Goal: Transaction & Acquisition: Purchase product/service

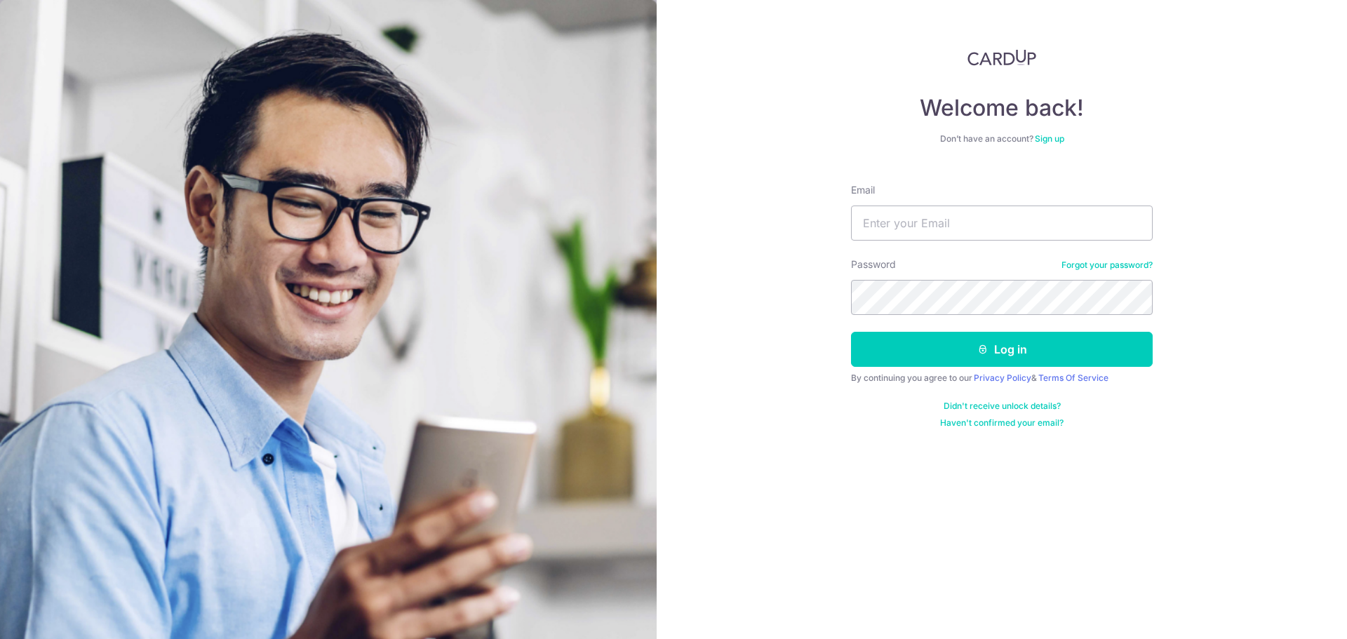
type input "[EMAIL_ADDRESS][DOMAIN_NAME]"
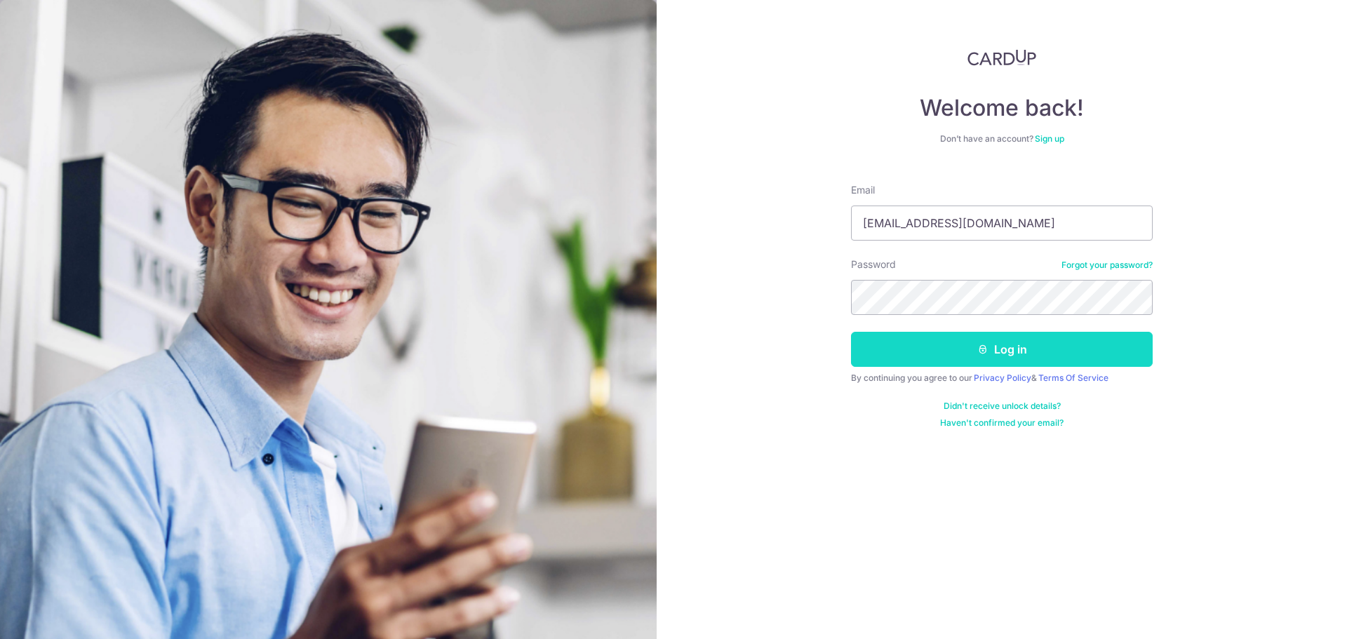
click at [983, 354] on icon "submit" at bounding box center [982, 349] width 11 height 11
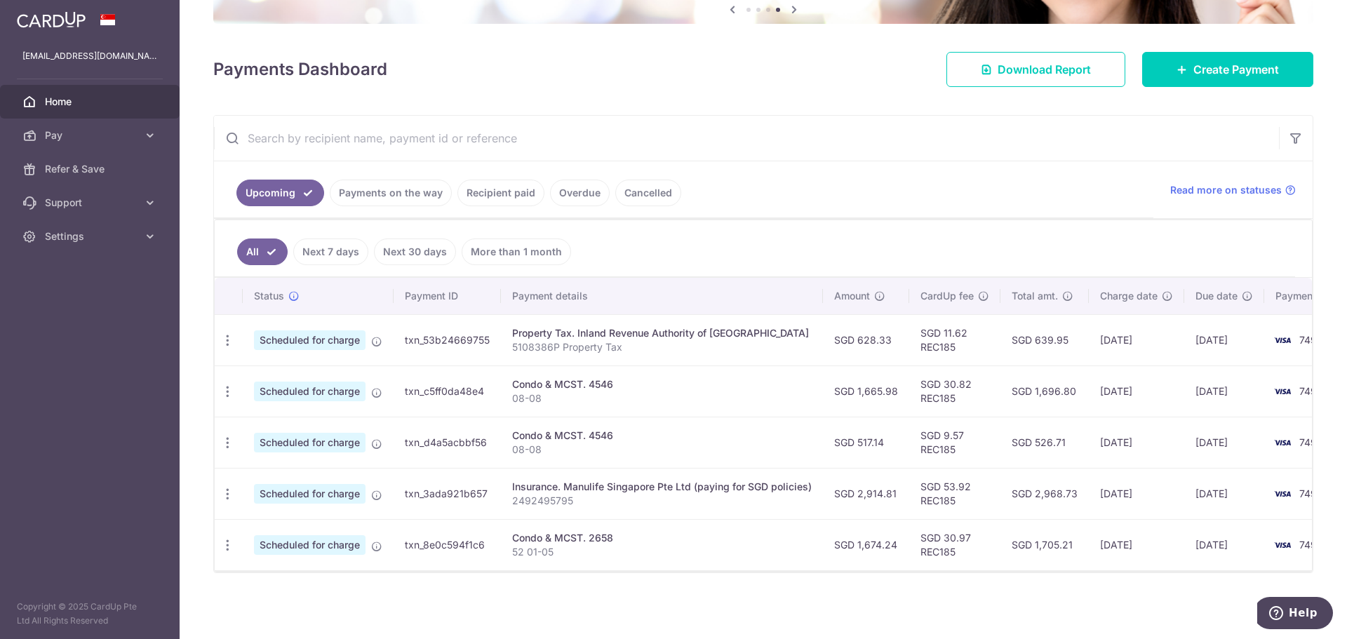
scroll to position [163, 0]
click at [59, 131] on span "Pay" at bounding box center [91, 135] width 93 height 14
click at [86, 166] on span "Payments" at bounding box center [91, 169] width 93 height 14
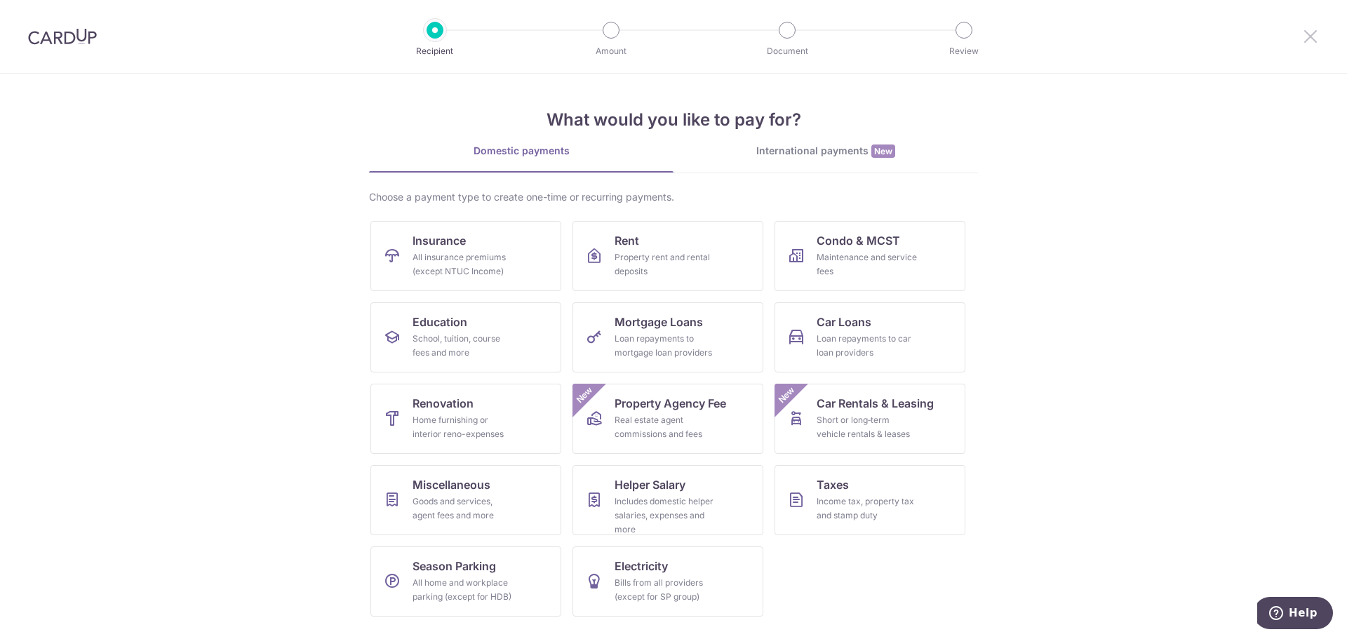
click at [1311, 37] on icon at bounding box center [1310, 36] width 17 height 18
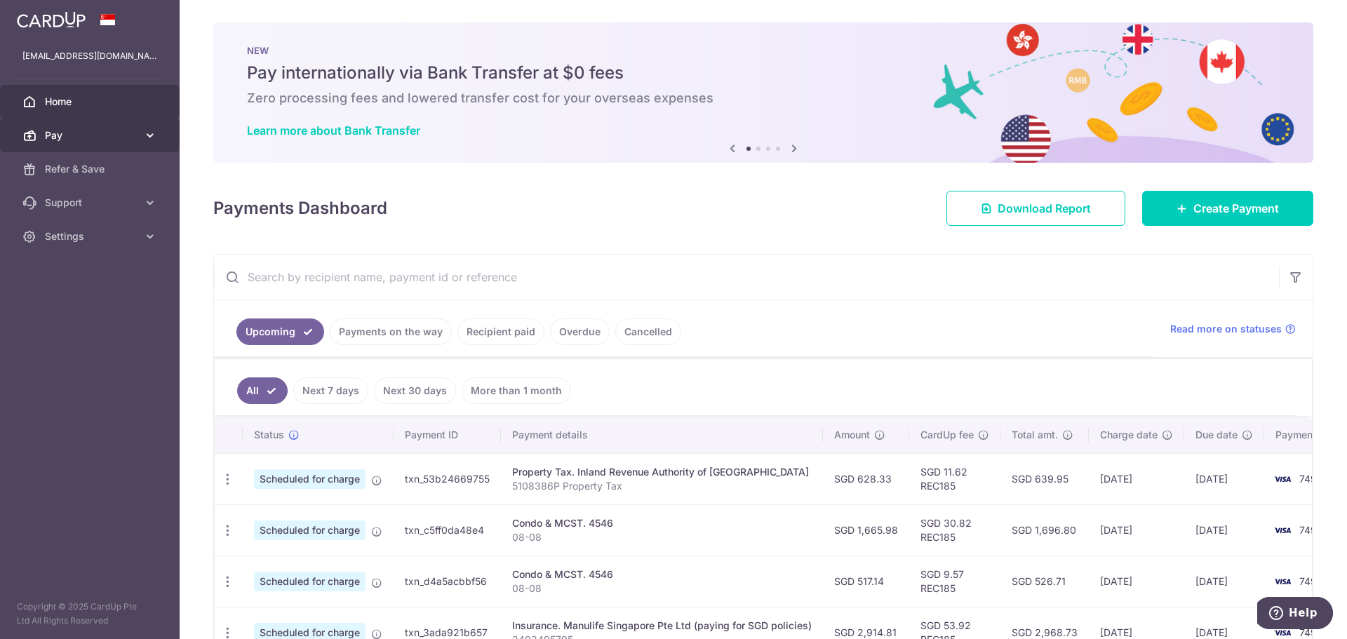
click at [75, 135] on span "Pay" at bounding box center [91, 135] width 93 height 14
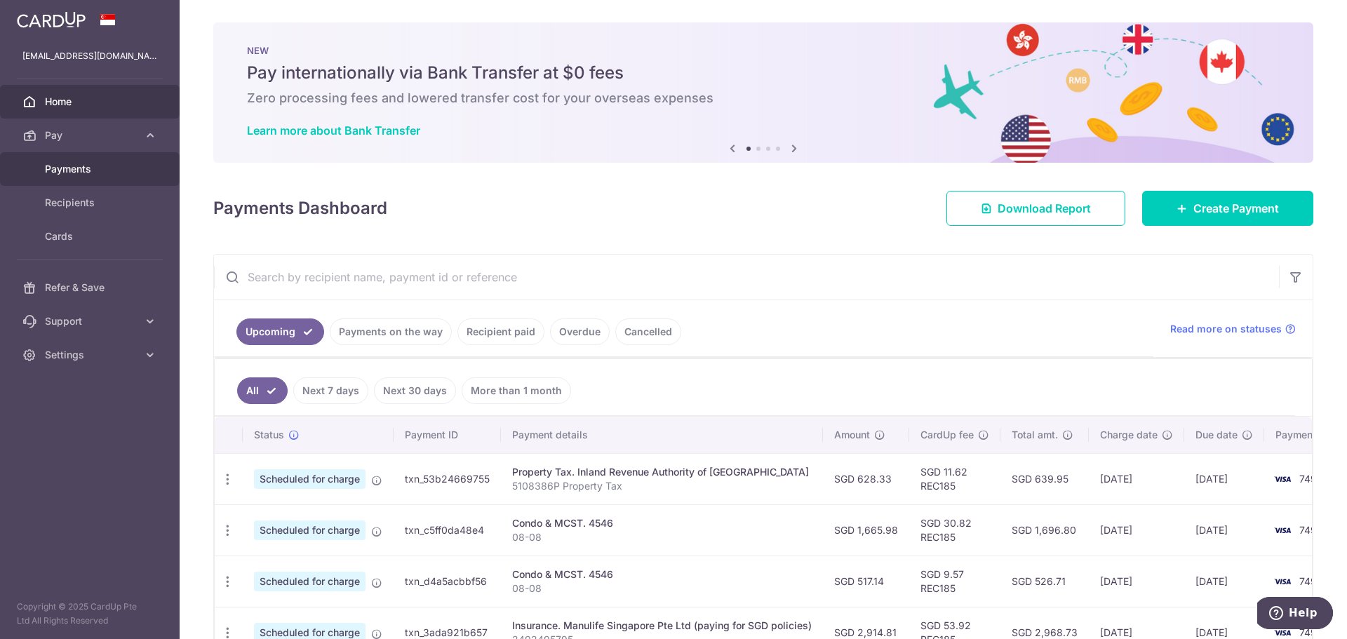
click at [81, 169] on span "Payments" at bounding box center [91, 169] width 93 height 14
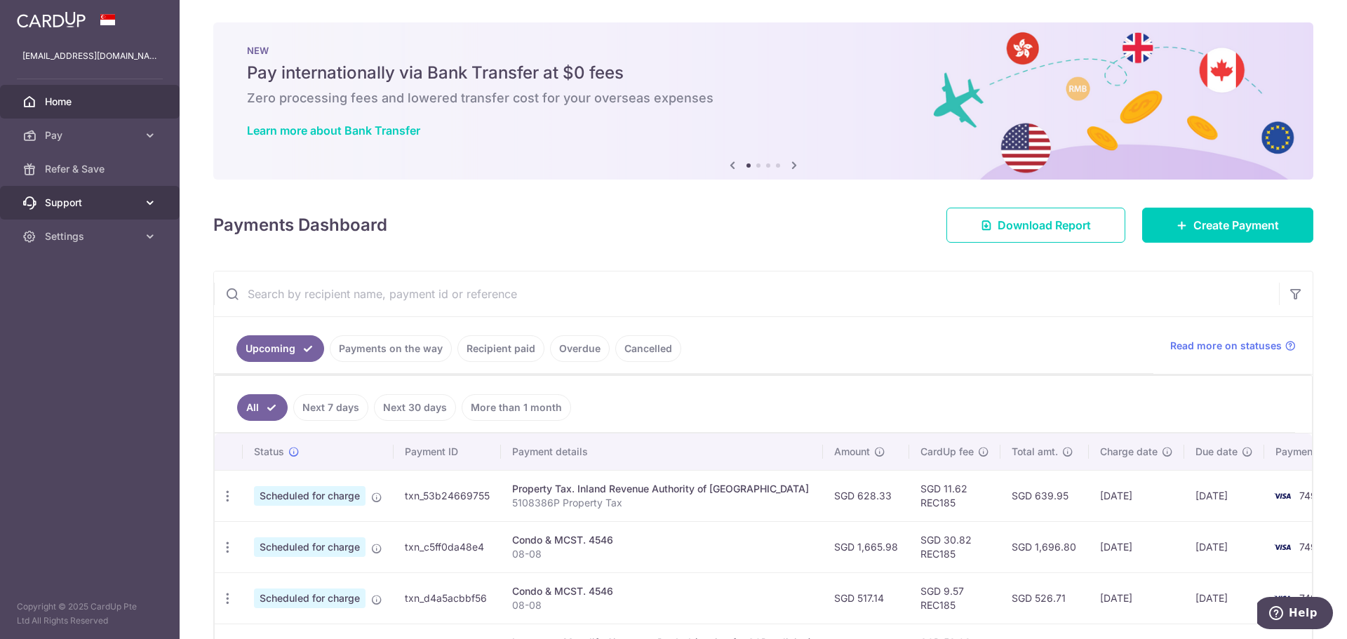
click at [84, 203] on span "Support" at bounding box center [91, 203] width 93 height 14
click at [114, 317] on span "Settings" at bounding box center [91, 321] width 93 height 14
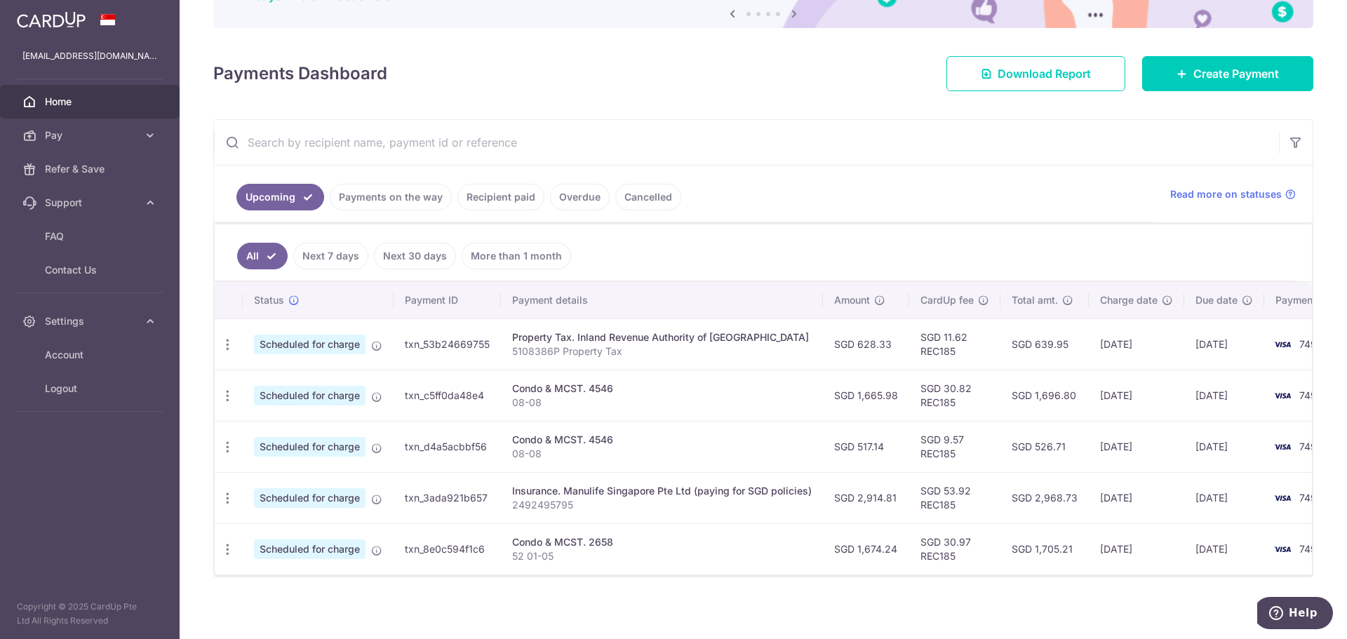
scroll to position [163, 0]
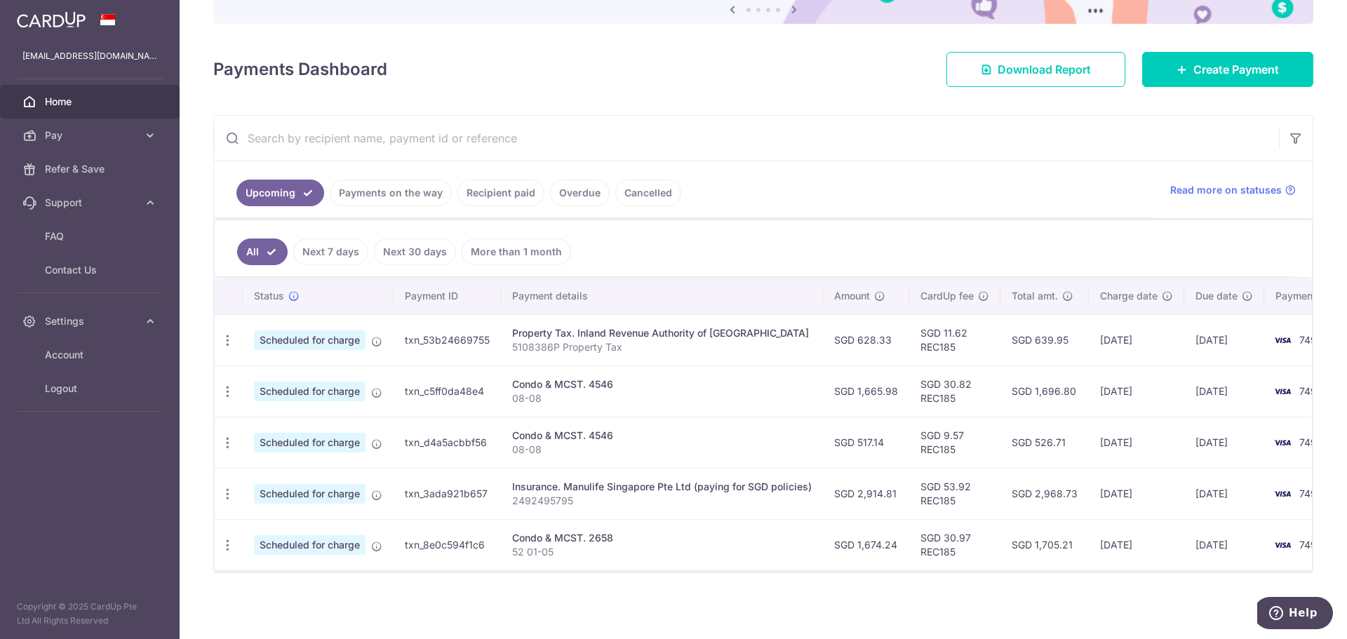
click at [408, 180] on link "Payments on the way" at bounding box center [391, 193] width 122 height 27
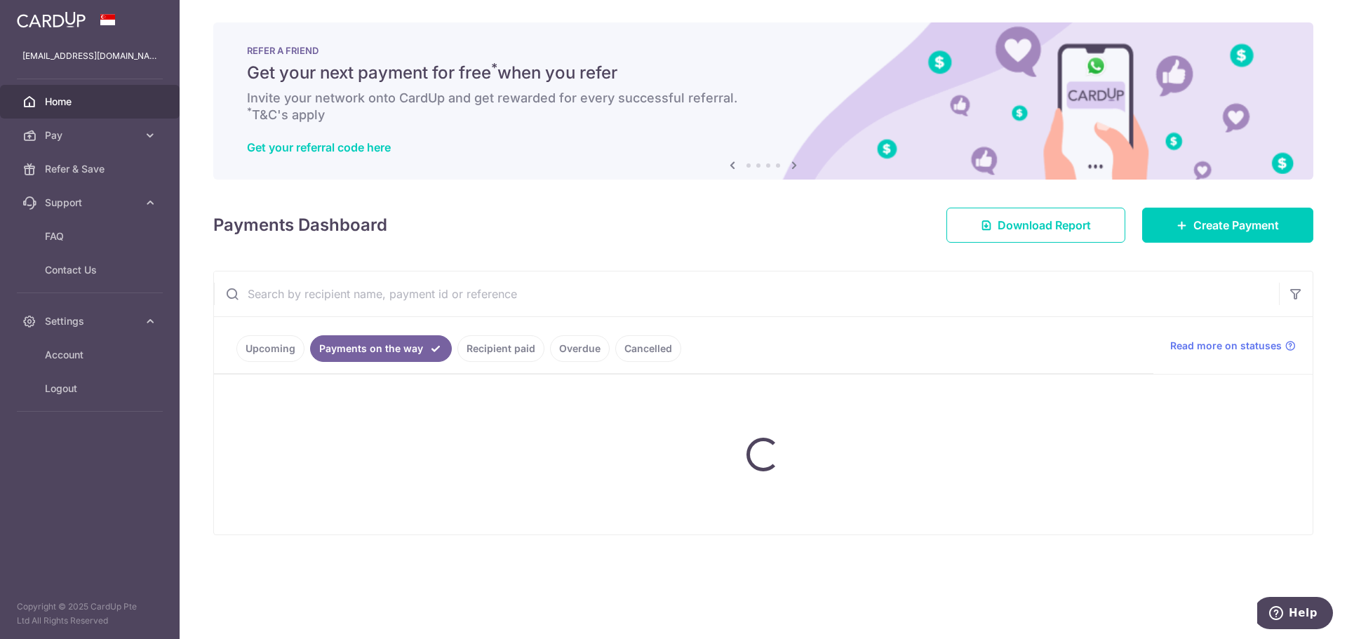
scroll to position [0, 0]
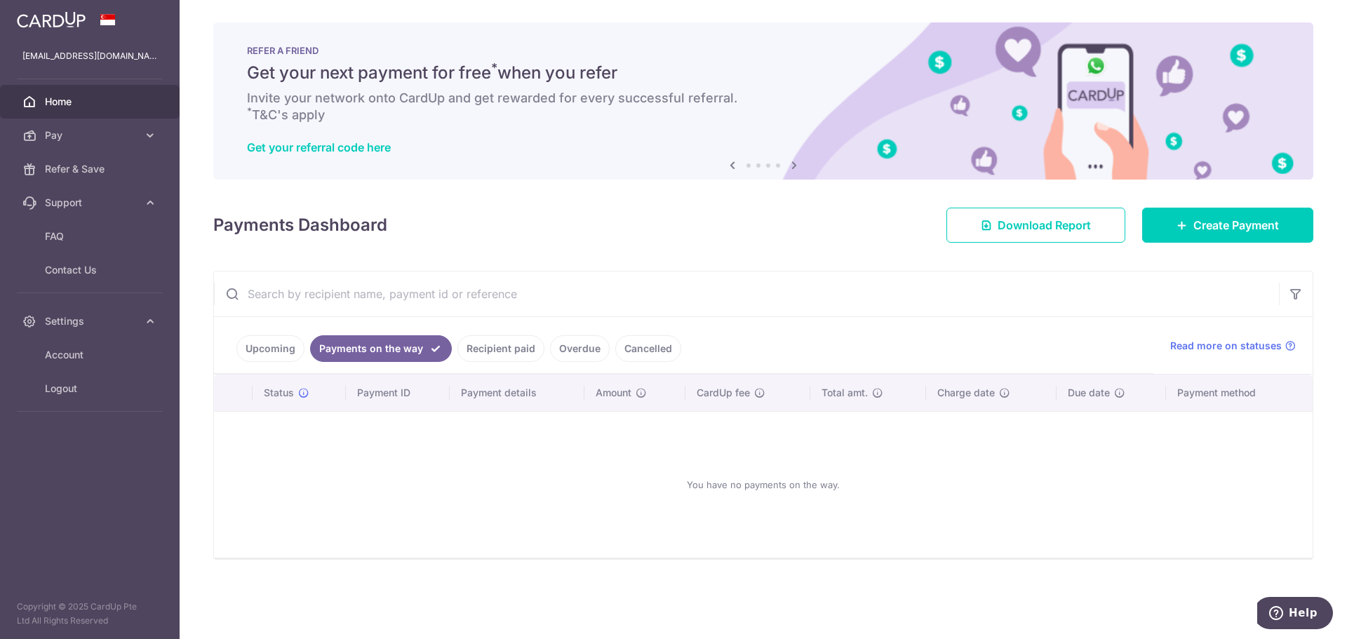
click at [493, 352] on link "Recipient paid" at bounding box center [500, 348] width 87 height 27
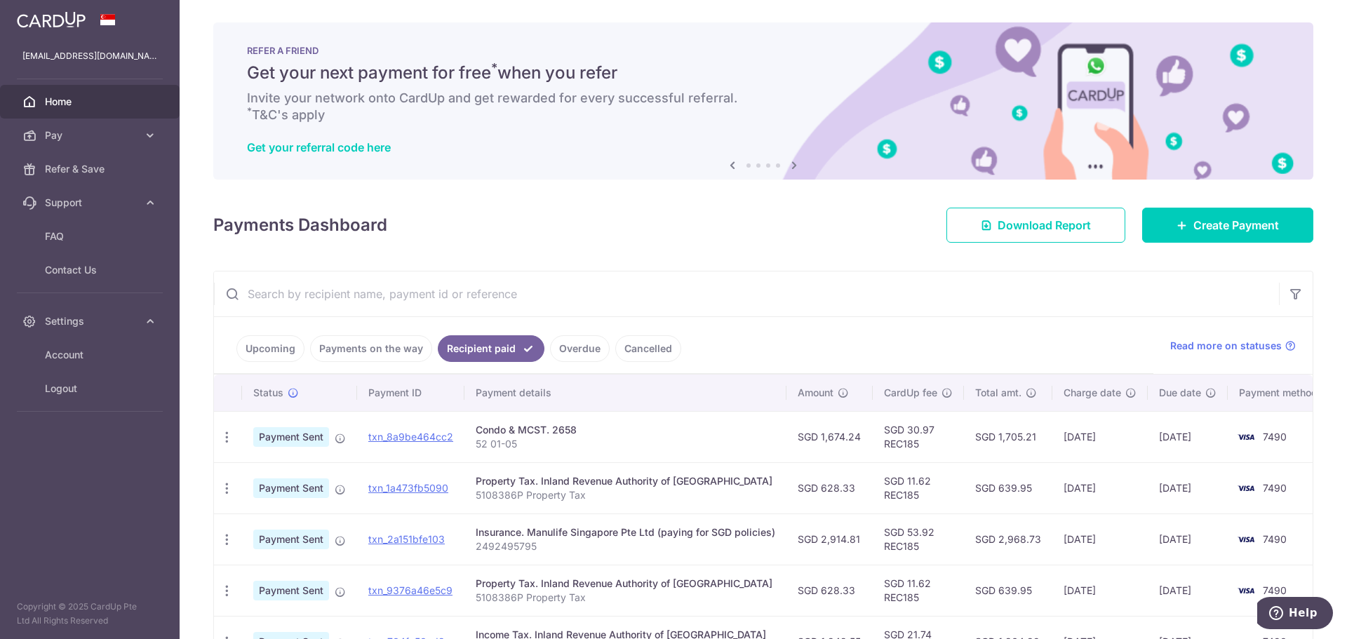
click at [258, 329] on ul "Upcoming Payments on the way Recipient paid Overdue Cancelled" at bounding box center [683, 345] width 939 height 57
click at [263, 345] on link "Upcoming" at bounding box center [270, 348] width 68 height 27
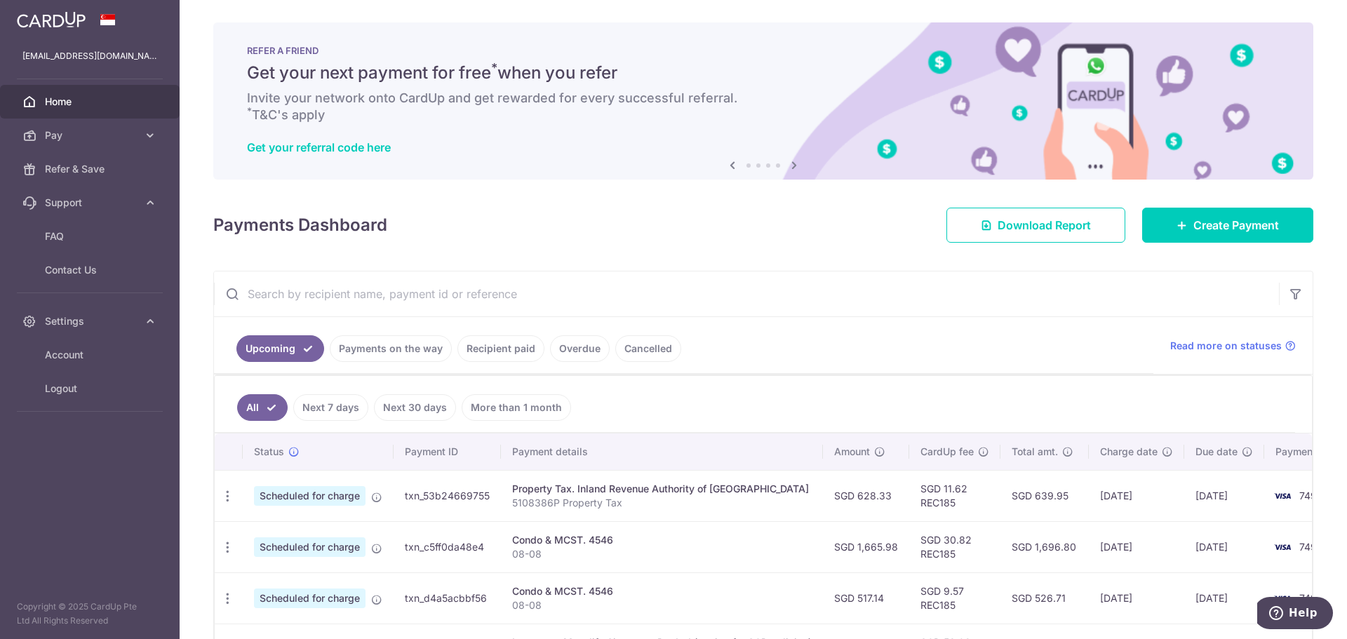
click at [657, 349] on link "Cancelled" at bounding box center [648, 348] width 66 height 27
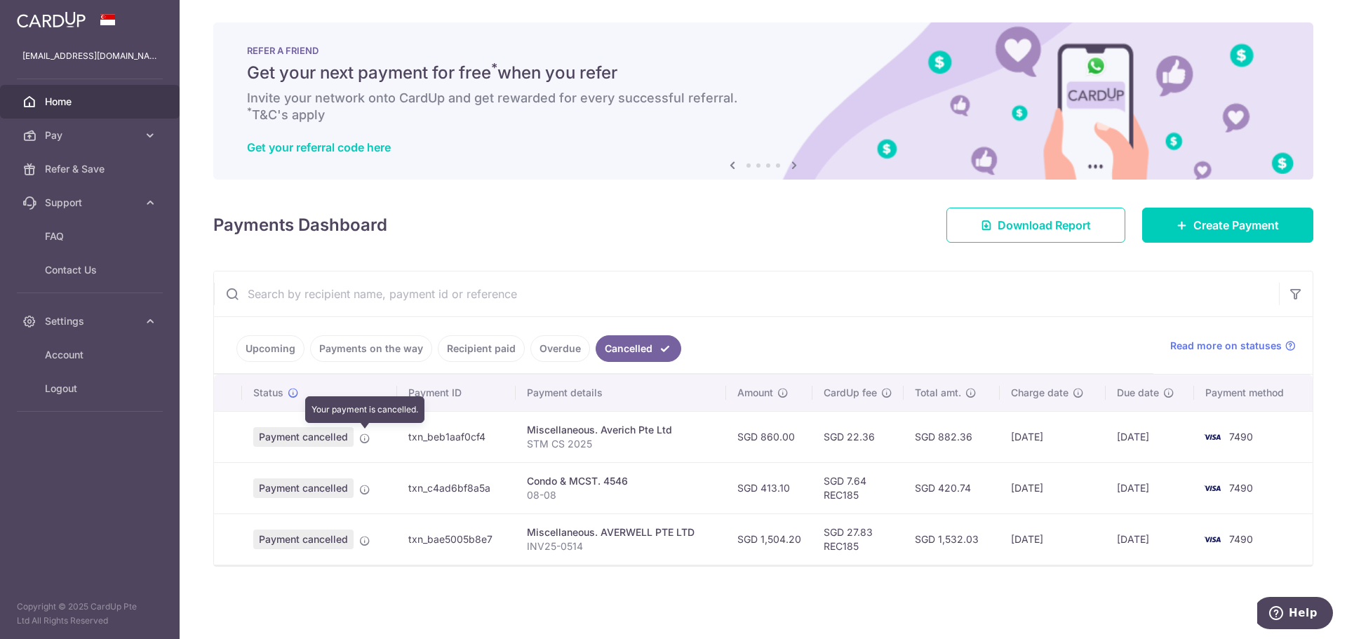
click at [368, 434] on icon at bounding box center [364, 438] width 11 height 11
click at [366, 439] on icon at bounding box center [364, 438] width 11 height 11
click at [448, 352] on link "Recipient paid" at bounding box center [481, 348] width 87 height 27
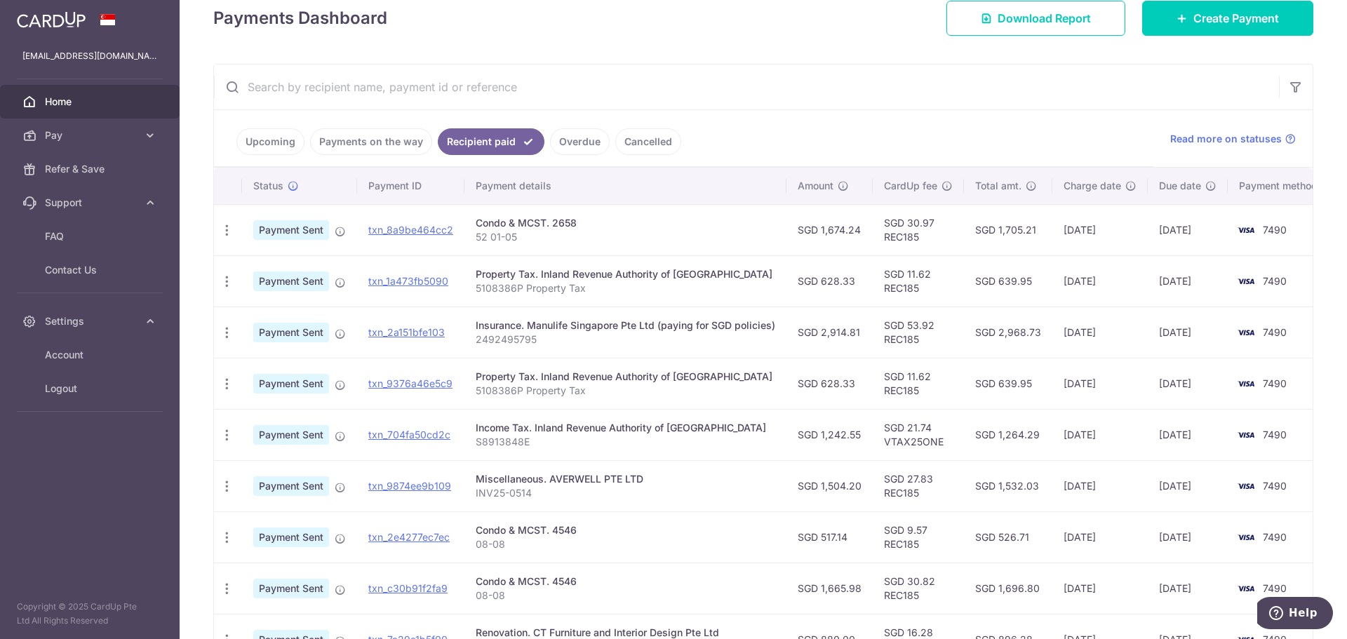
scroll to position [281, 0]
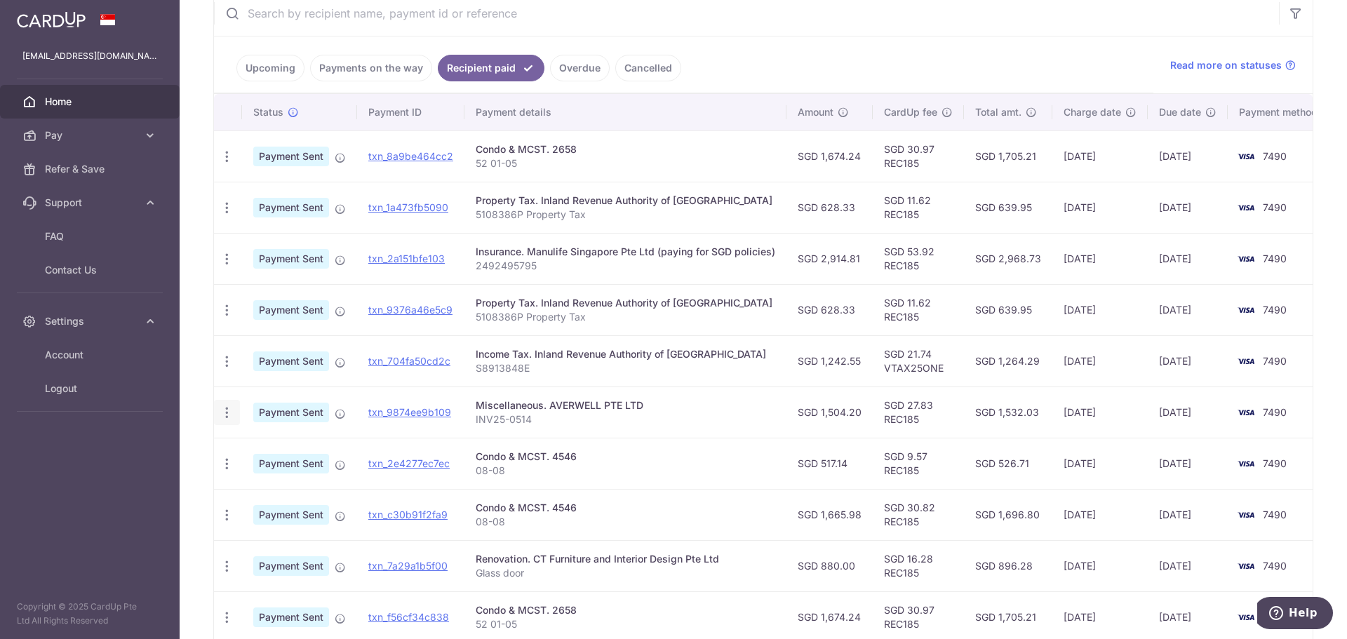
click at [220, 406] on icon "button" at bounding box center [227, 412] width 15 height 15
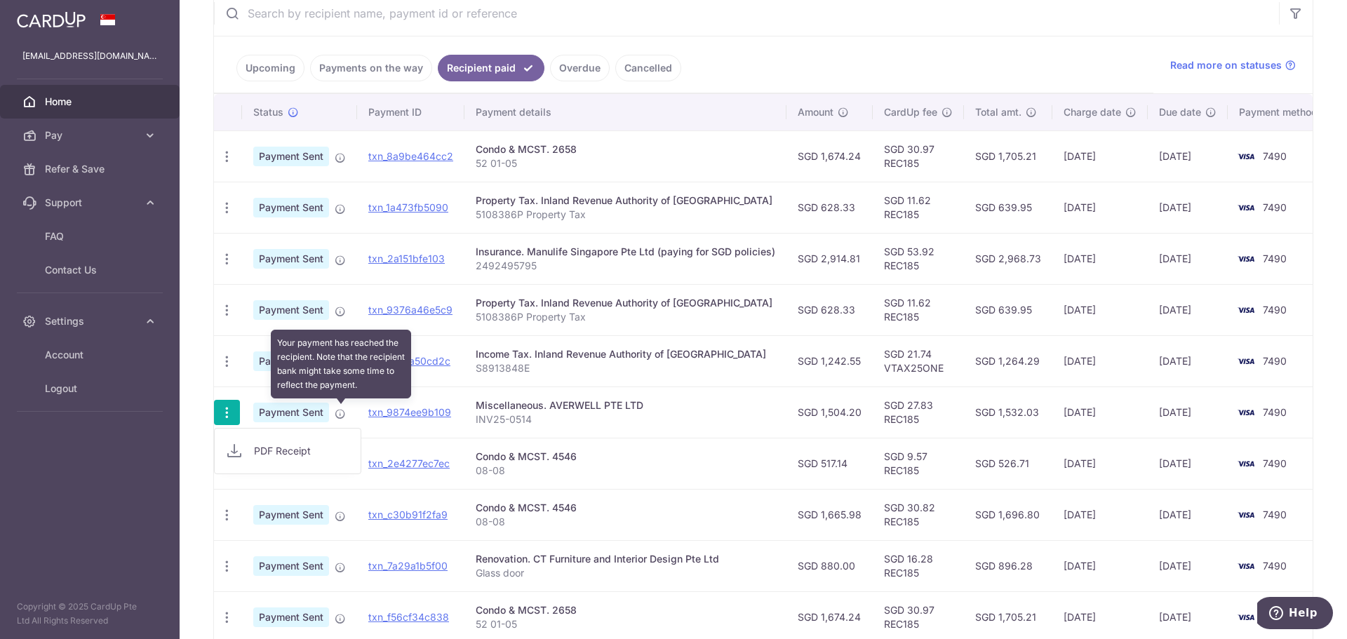
click at [339, 411] on icon at bounding box center [340, 413] width 11 height 11
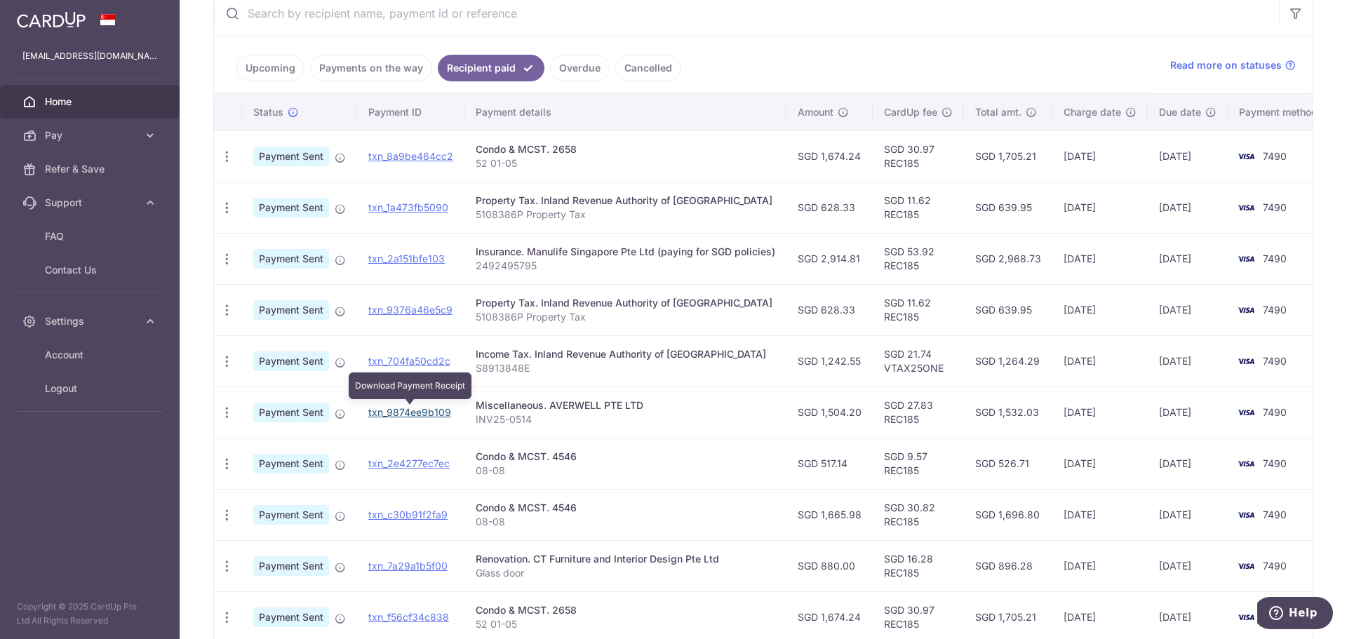
click at [423, 410] on link "txn_9874ee9b109" at bounding box center [409, 412] width 83 height 12
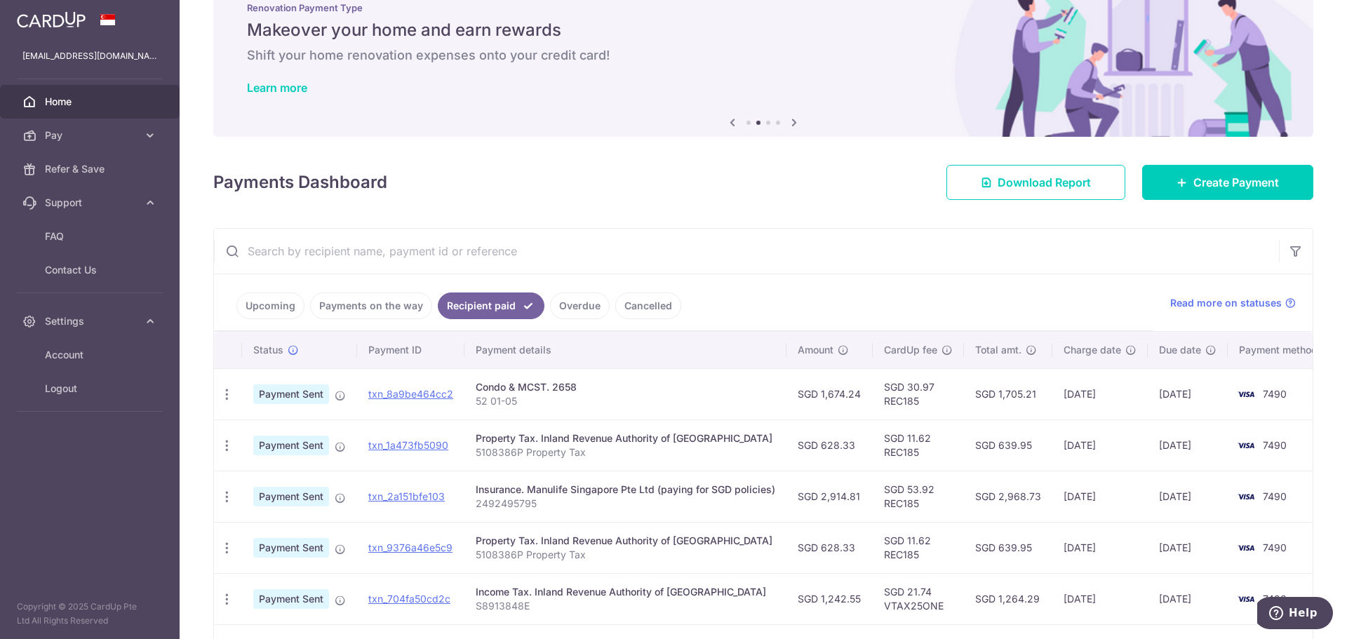
scroll to position [0, 0]
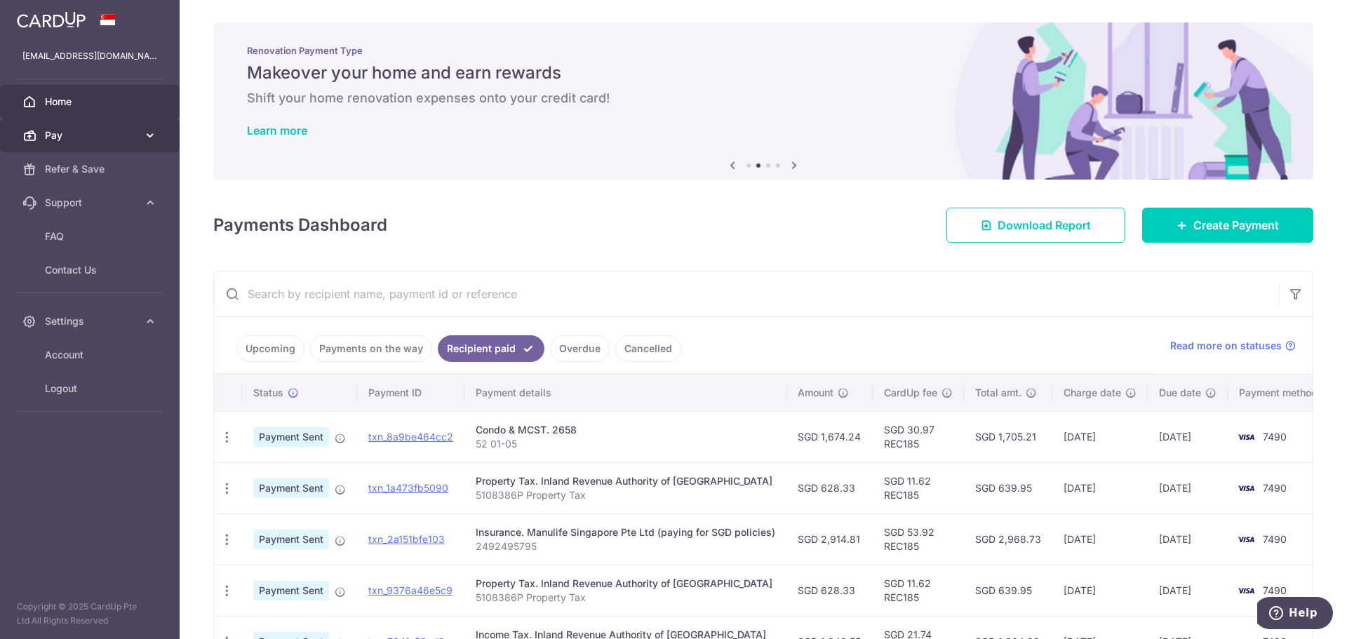
click at [103, 132] on span "Pay" at bounding box center [91, 135] width 93 height 14
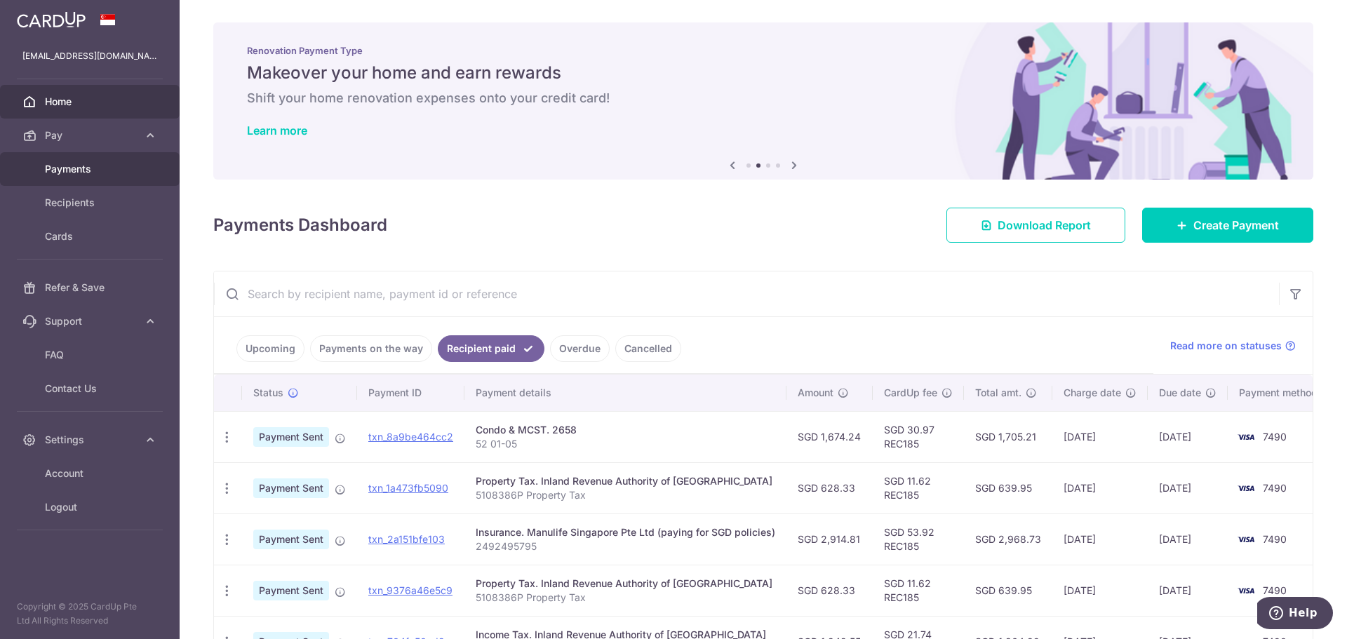
click at [86, 169] on span "Payments" at bounding box center [91, 169] width 93 height 14
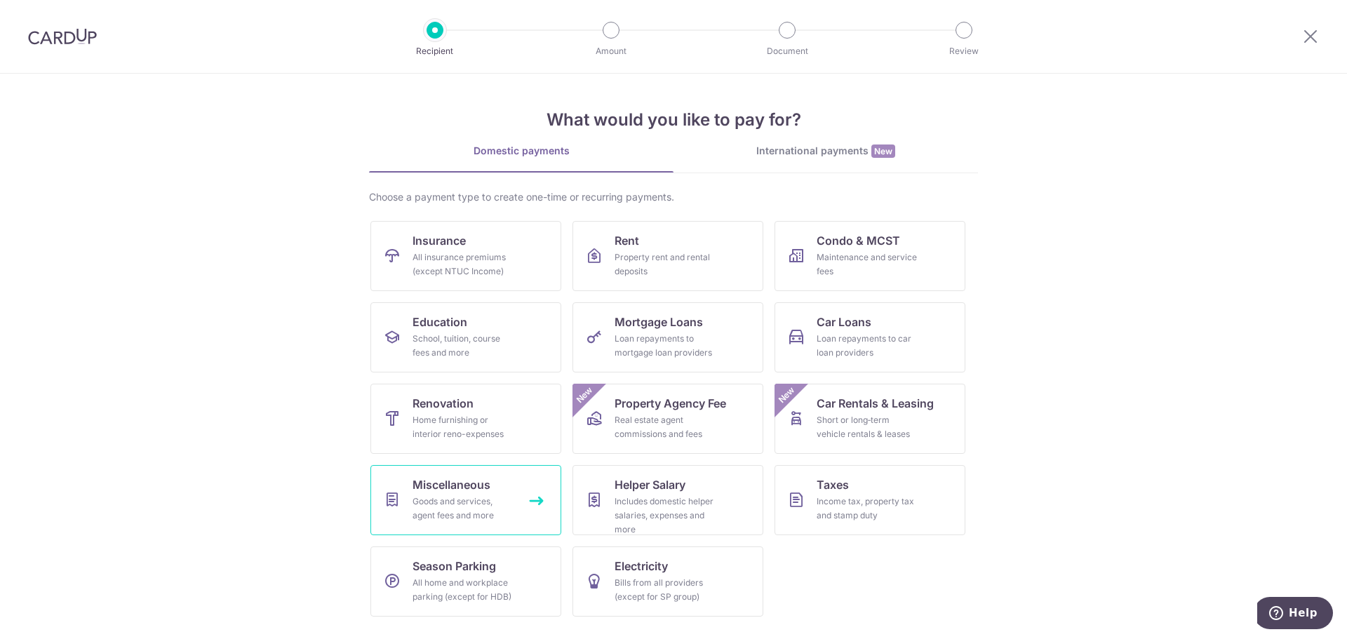
click at [499, 496] on div "Goods and services, agent fees and more" at bounding box center [462, 509] width 101 height 28
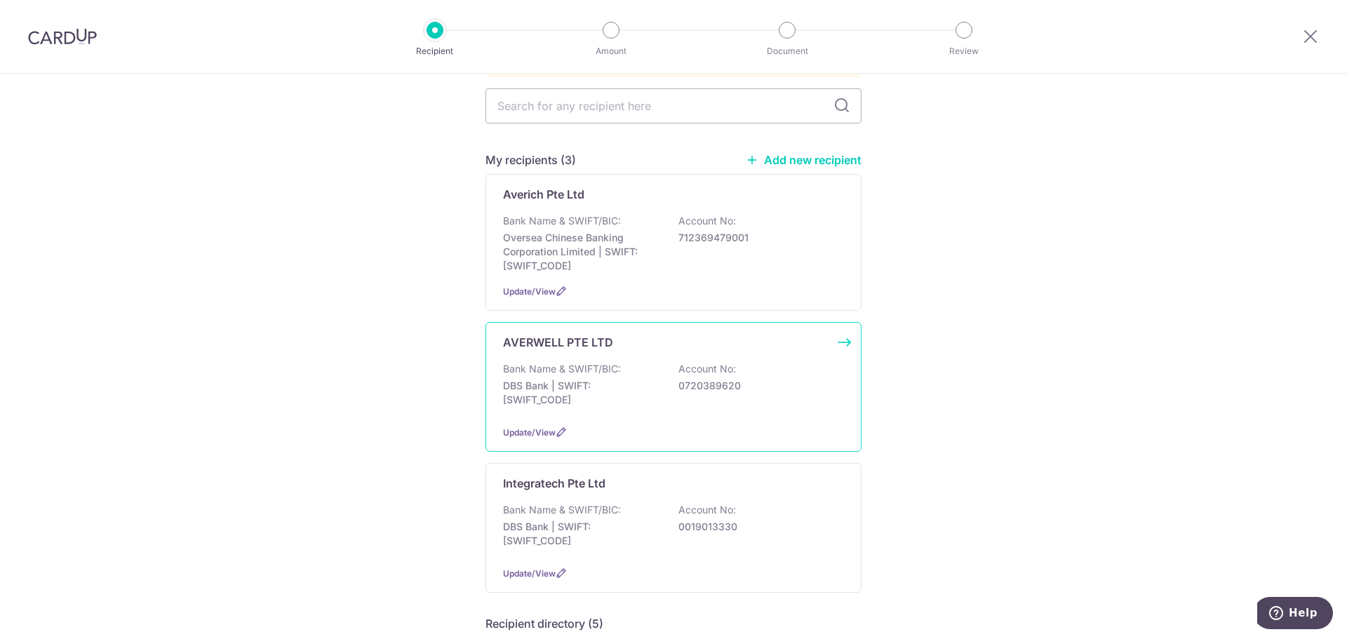
scroll to position [140, 0]
click at [632, 382] on p "DBS Bank | SWIFT: DBSSSGSGXXX" at bounding box center [581, 388] width 157 height 28
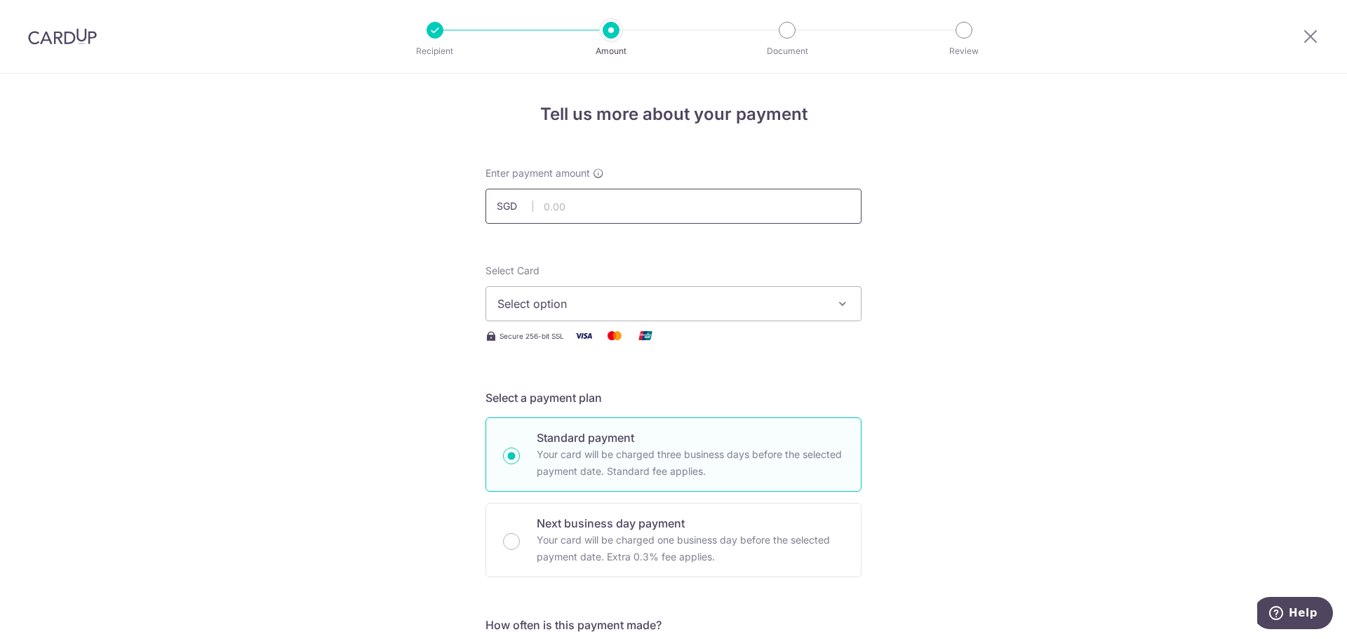
click at [605, 206] on input "text" at bounding box center [673, 206] width 376 height 35
type input "1,449.70"
click at [662, 294] on button "Select option" at bounding box center [673, 303] width 376 height 35
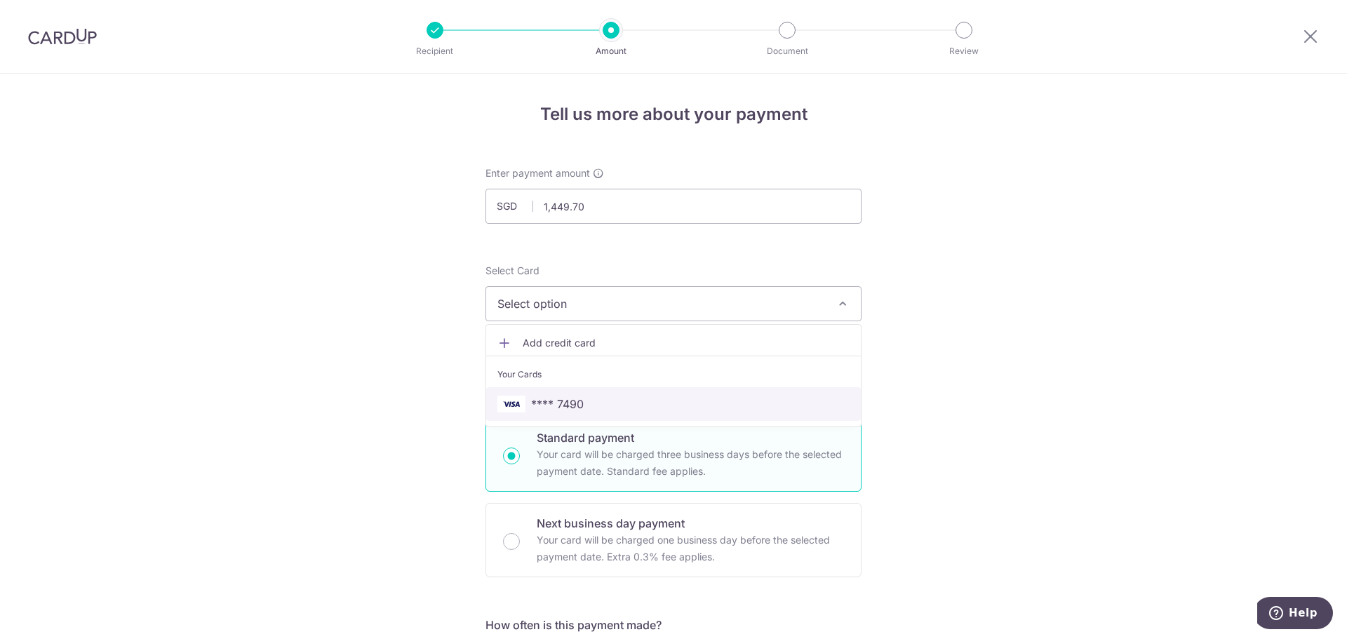
click at [593, 401] on span "**** 7490" at bounding box center [673, 404] width 352 height 17
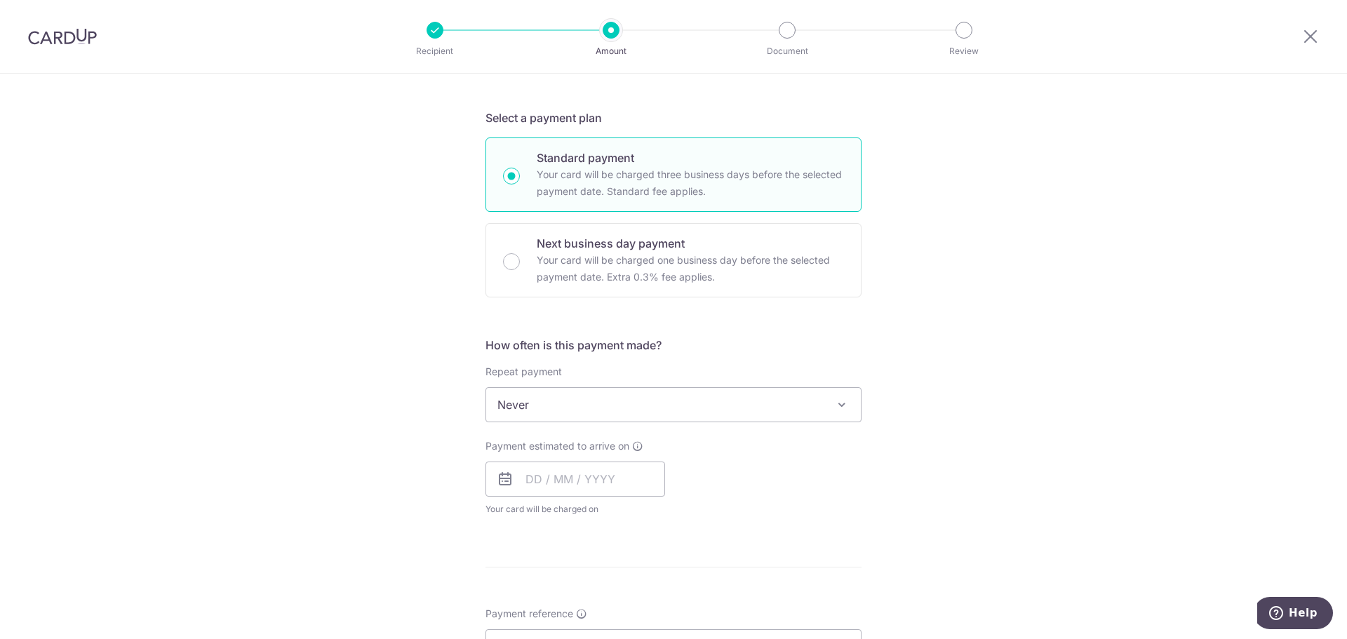
scroll to position [281, 0]
click at [602, 398] on span "Never" at bounding box center [673, 404] width 375 height 34
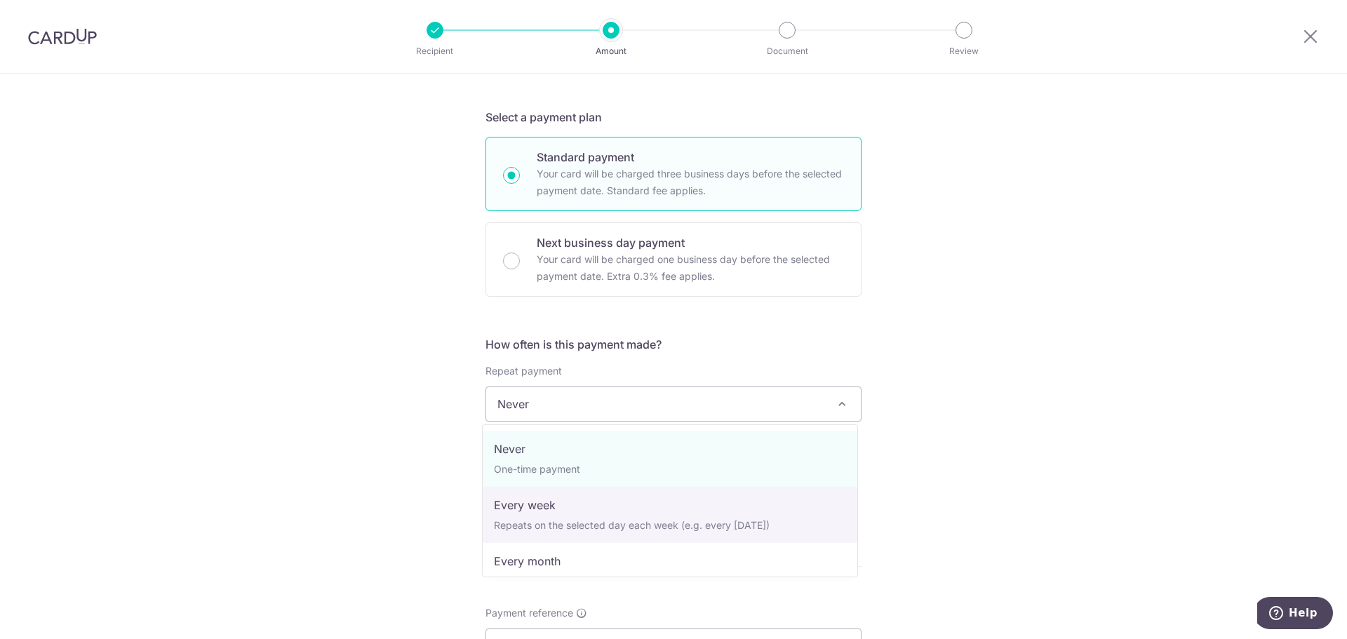
scroll to position [140, 0]
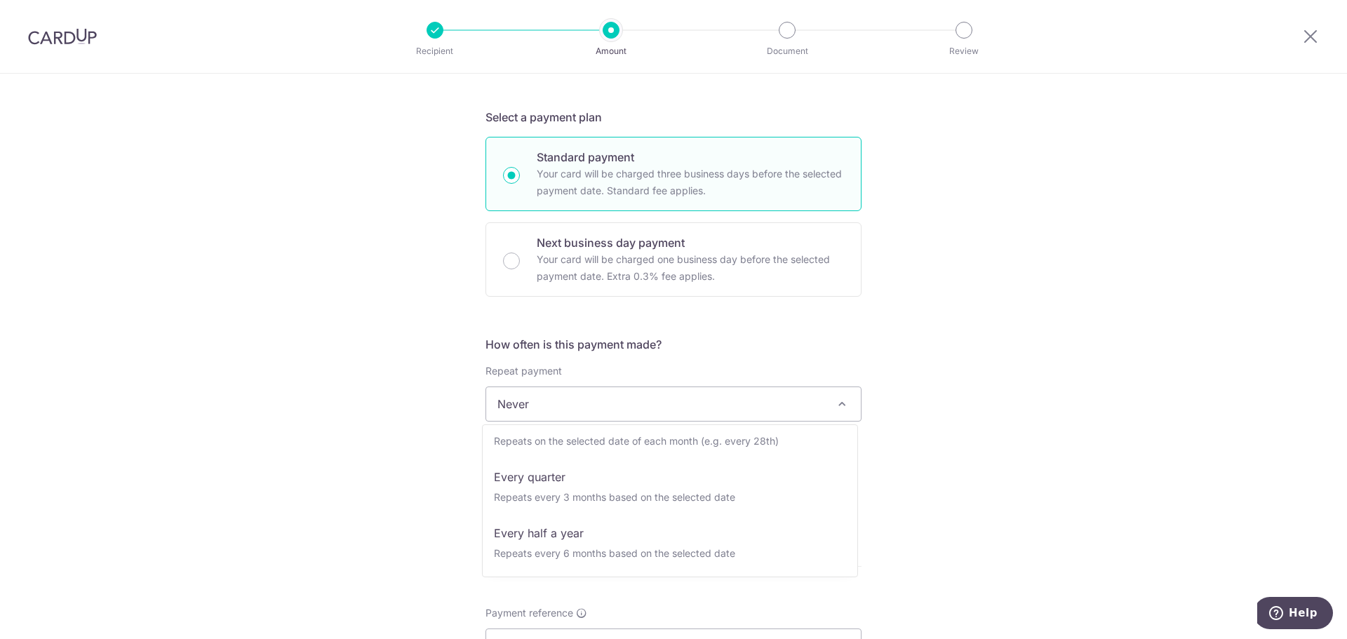
select select "4"
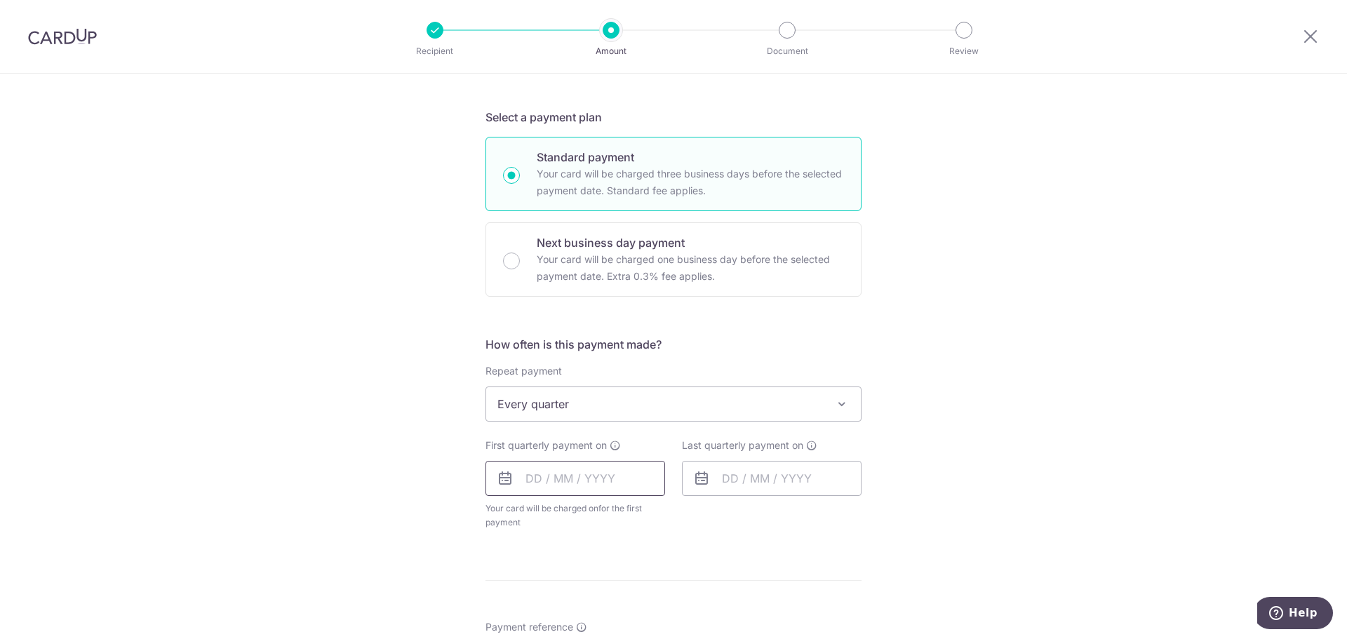
click at [548, 483] on input "text" at bounding box center [575, 478] width 180 height 35
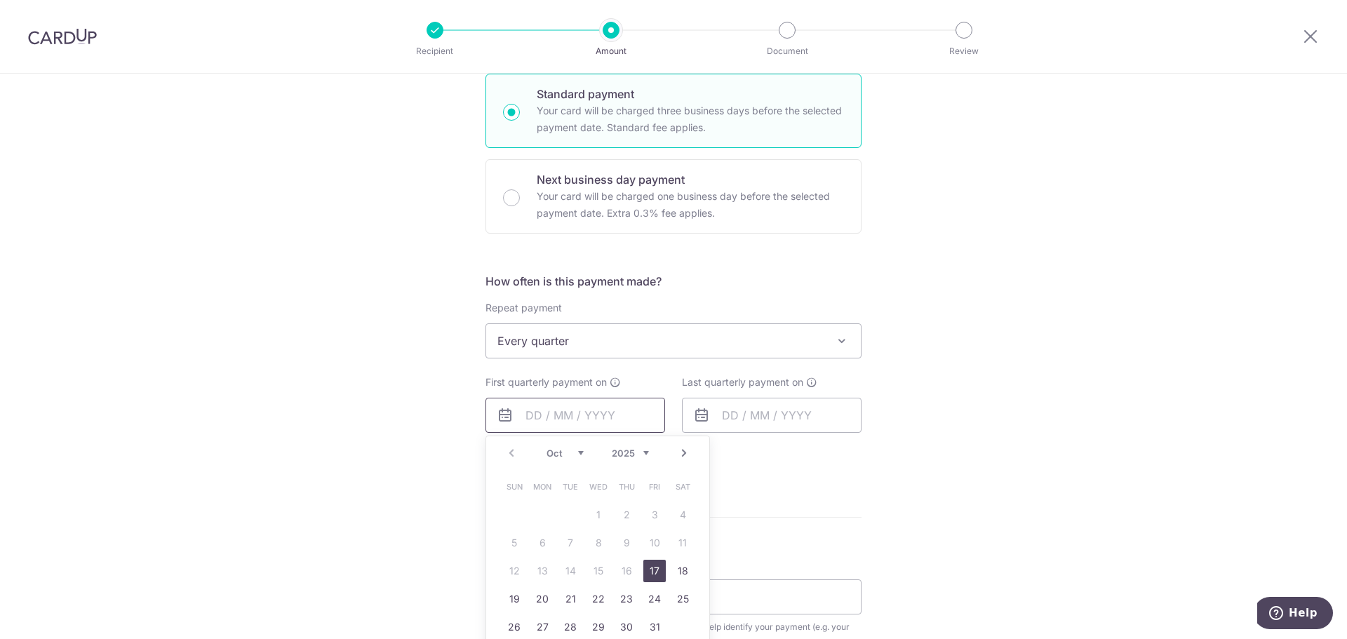
scroll to position [421, 0]
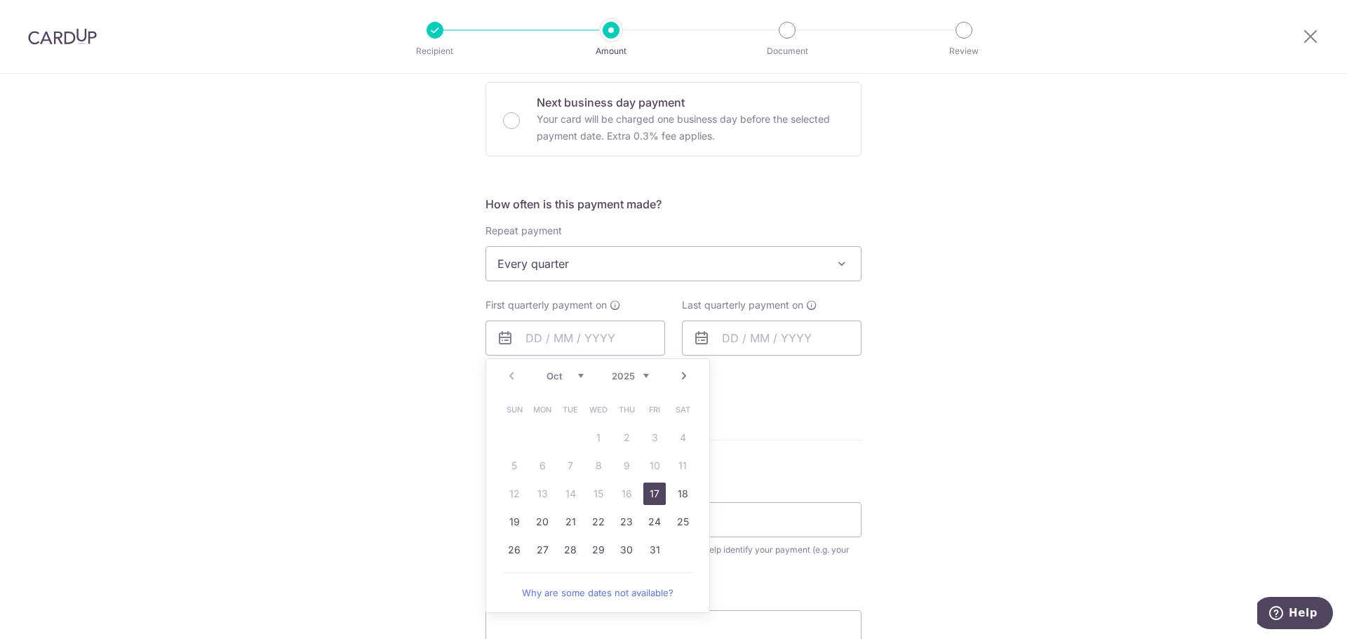
click at [652, 493] on link "17" at bounding box center [654, 494] width 22 height 22
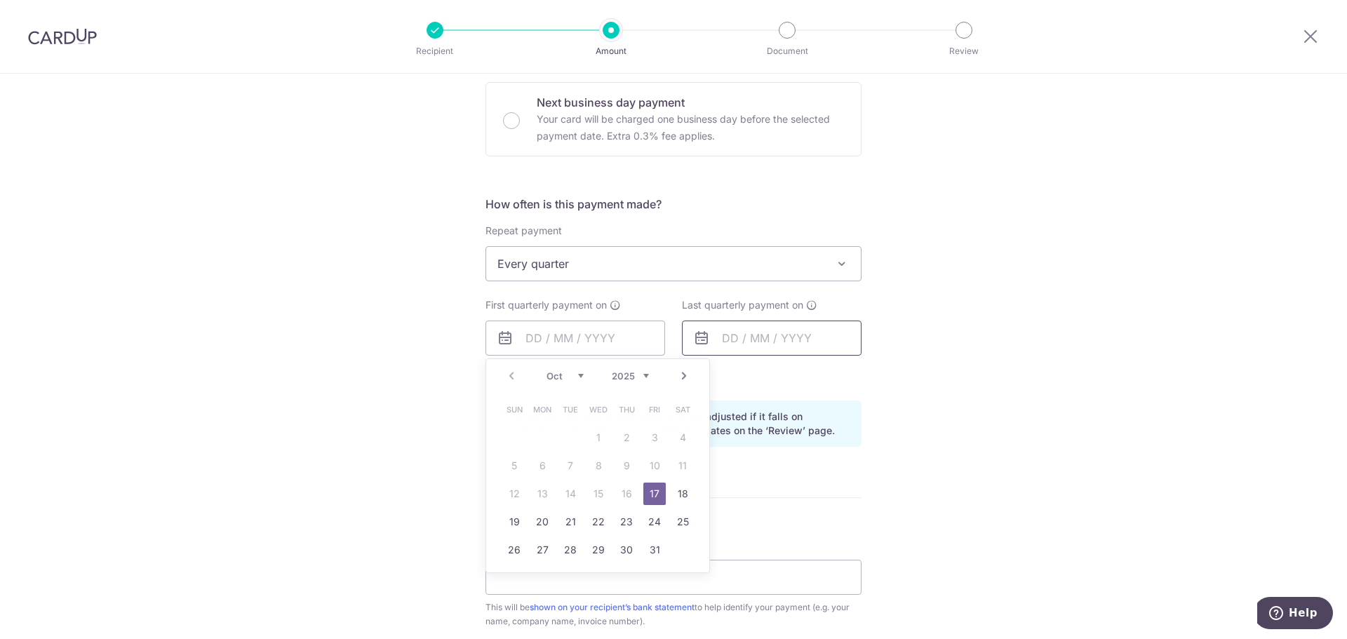
type input "[DATE]"
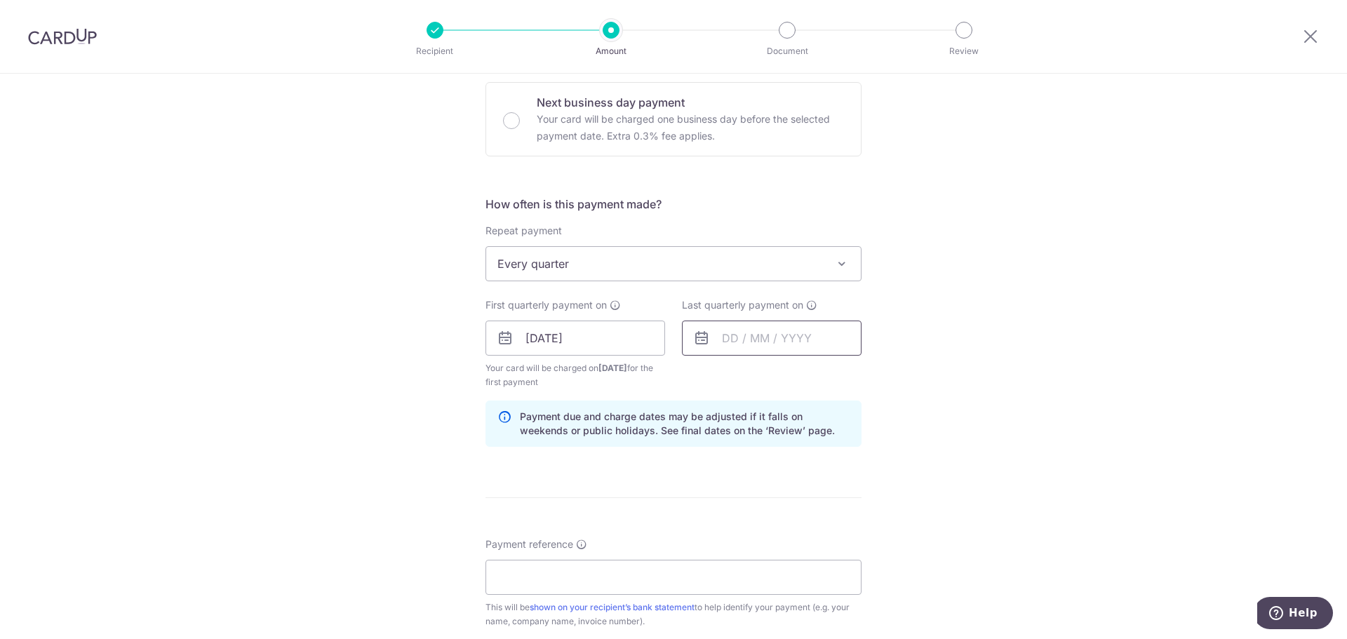
click at [737, 345] on input "text" at bounding box center [772, 338] width 180 height 35
click at [877, 374] on link "Next" at bounding box center [880, 376] width 17 height 17
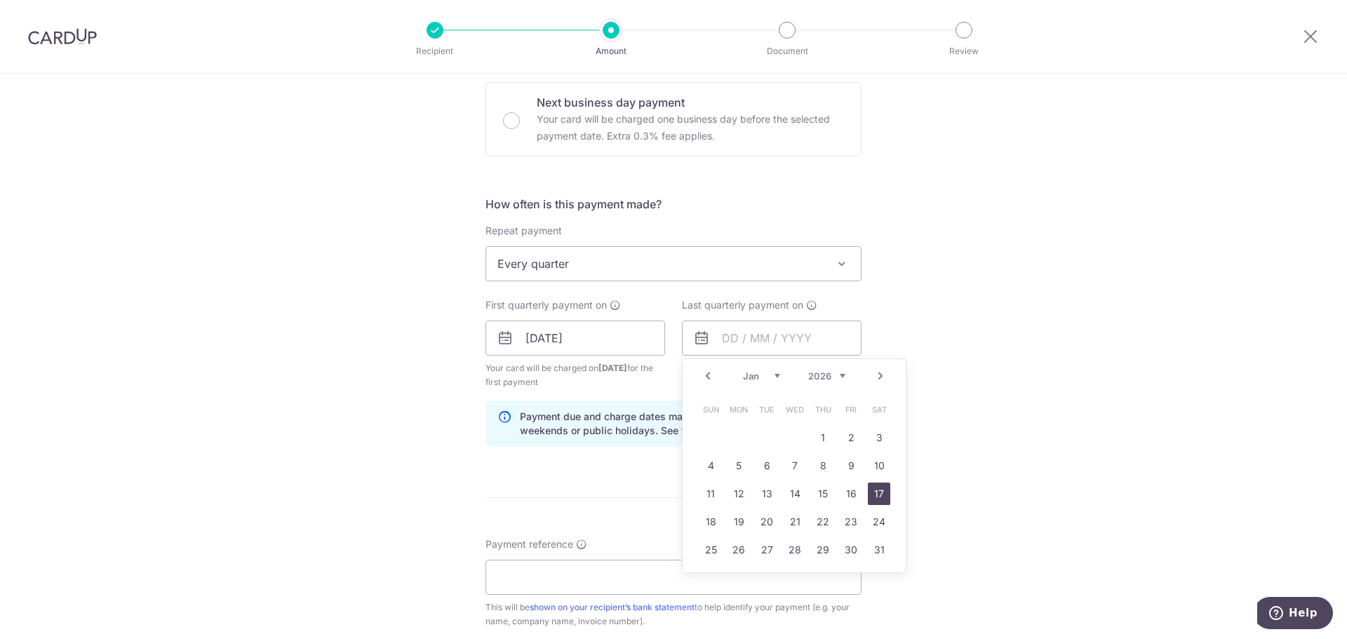
click at [868, 488] on link "17" at bounding box center [879, 494] width 22 height 22
type input "[DATE]"
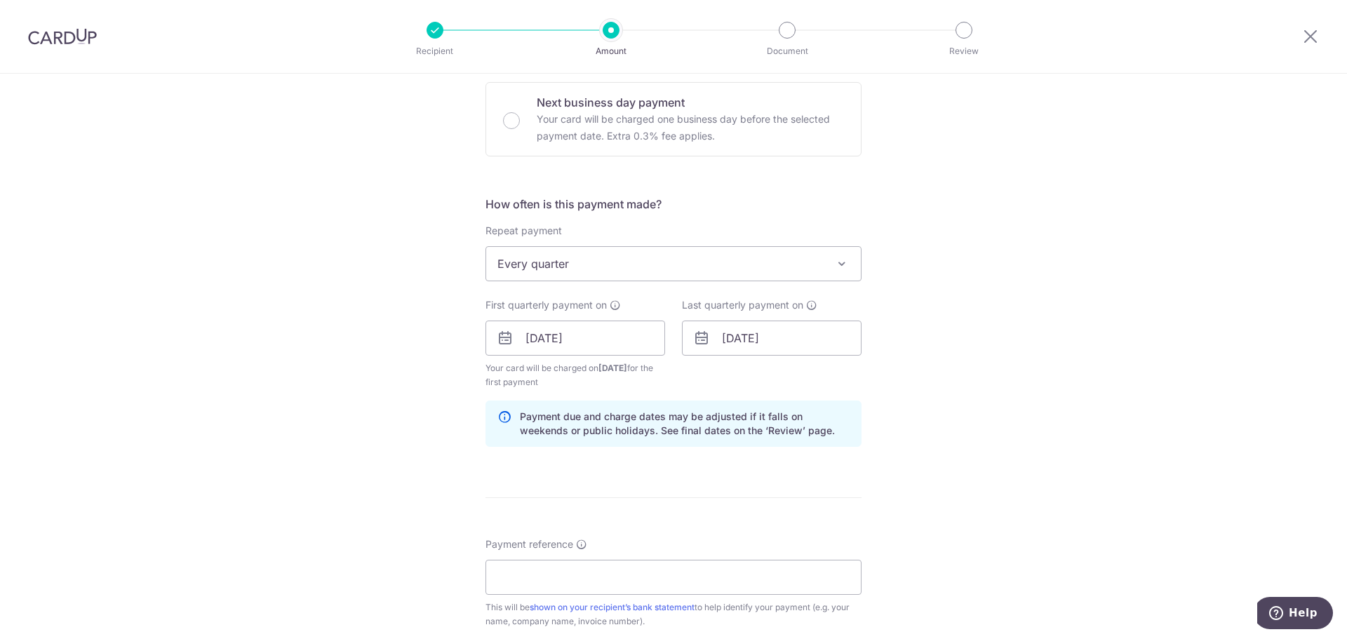
click at [950, 396] on div "Tell us more about your payment Enter payment amount SGD 1,449.70 1449.70 Selec…" at bounding box center [673, 323] width 1347 height 1341
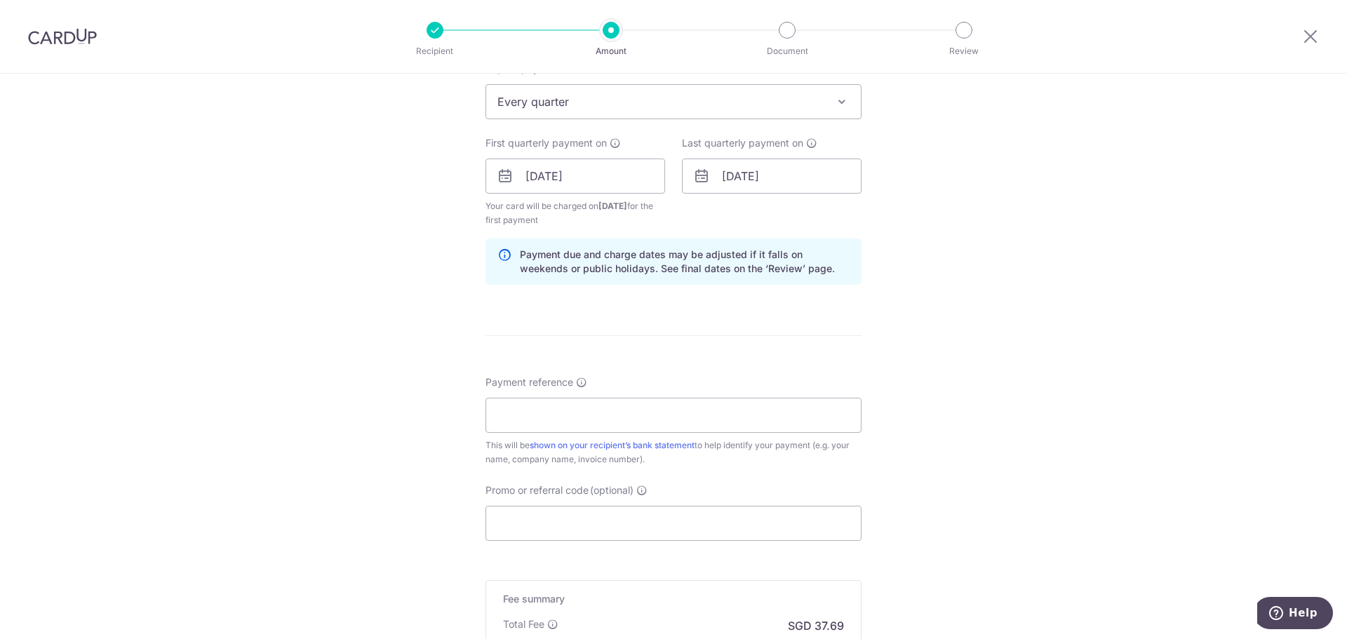
scroll to position [631, 0]
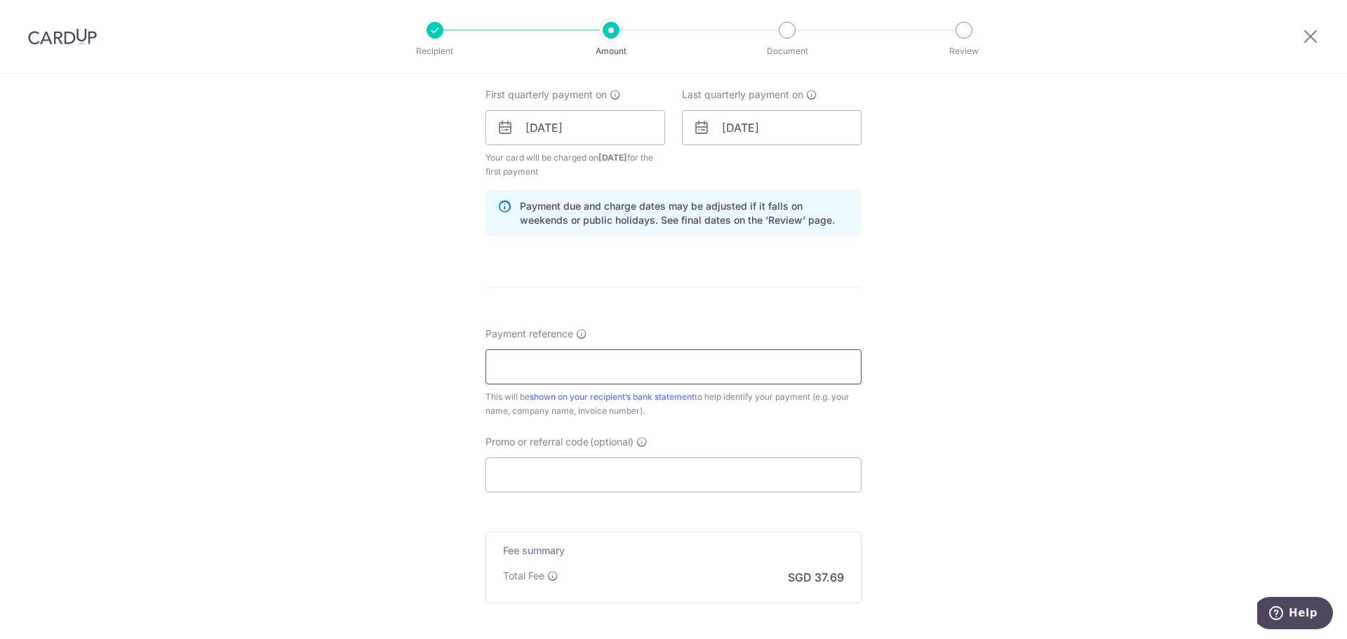
click at [578, 372] on input "Payment reference" at bounding box center [673, 366] width 376 height 35
type input "INV25-0526"
click at [556, 474] on input "Promo or referral code (optional)" at bounding box center [673, 474] width 376 height 35
paste input "REC185"
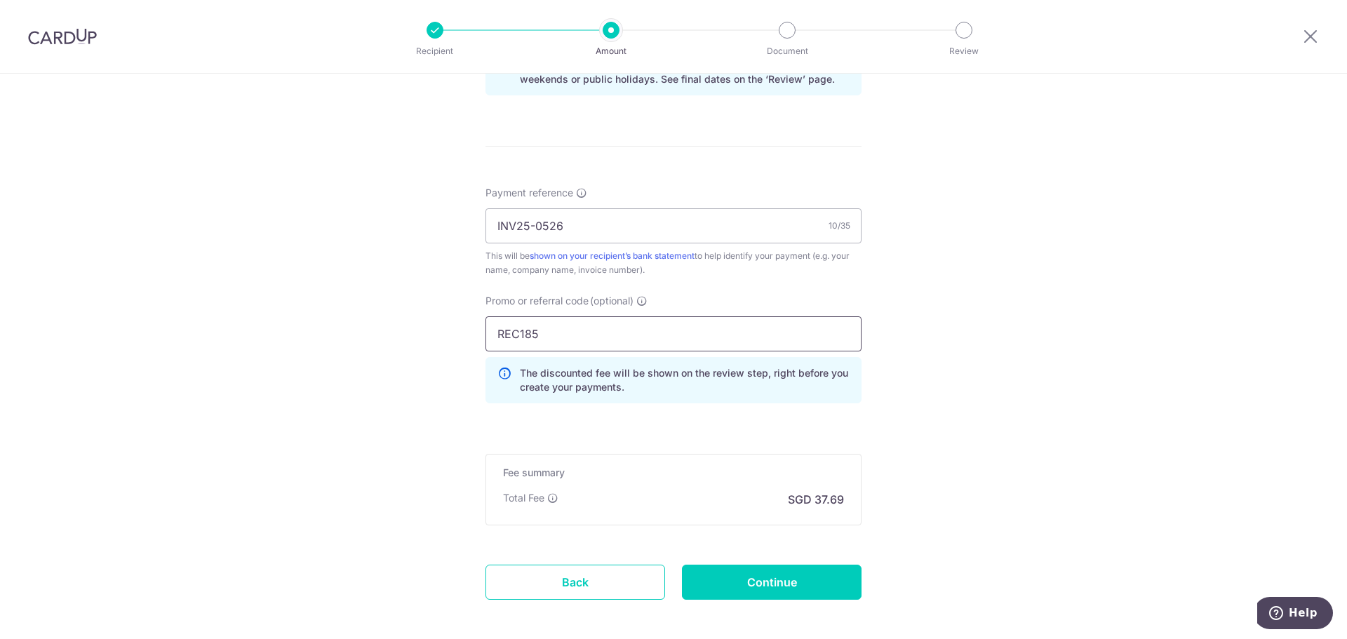
scroll to position [838, 0]
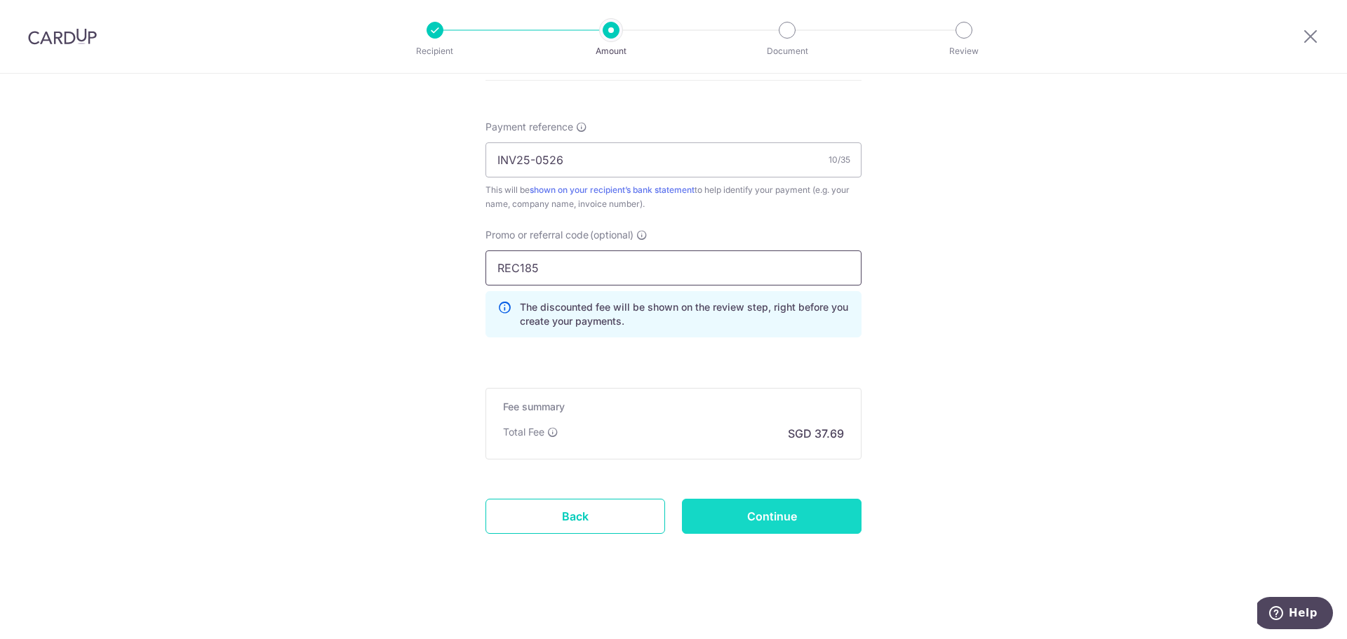
type input "REC185"
click at [792, 529] on input "Continue" at bounding box center [772, 516] width 180 height 35
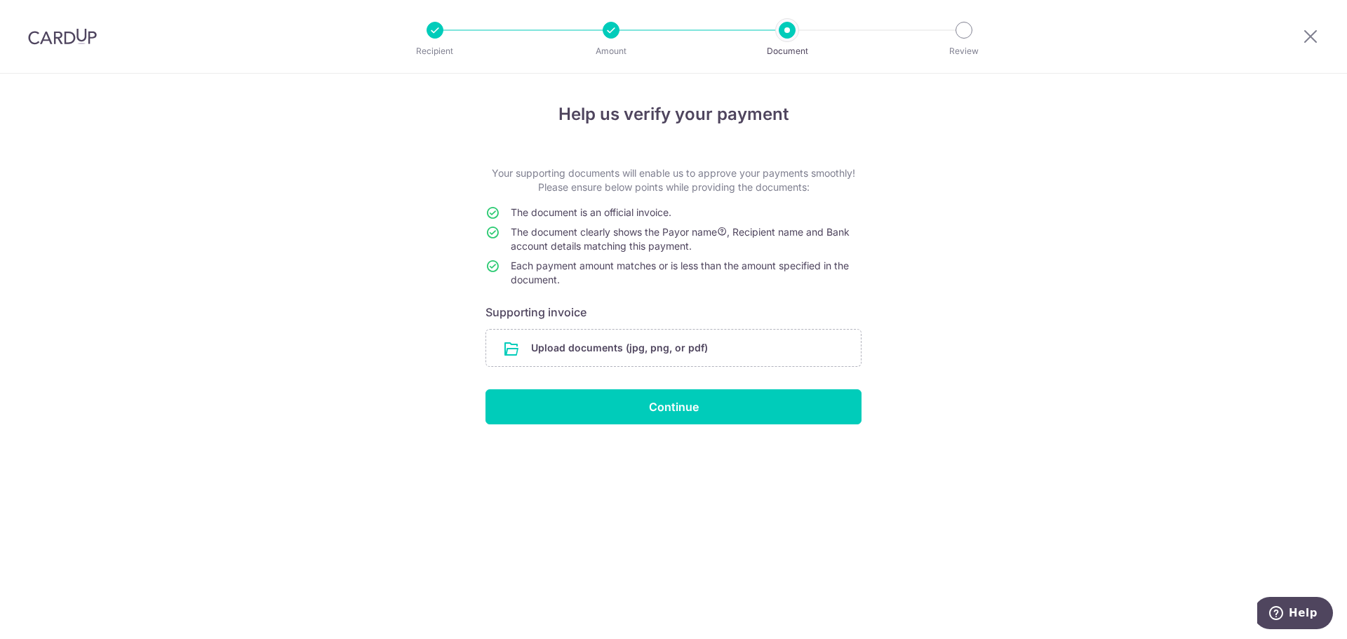
click at [739, 321] on form "Your supporting documents will enable us to approve your payments smoothly! Ple…" at bounding box center [673, 295] width 376 height 258
click at [732, 352] on input "file" at bounding box center [673, 348] width 375 height 36
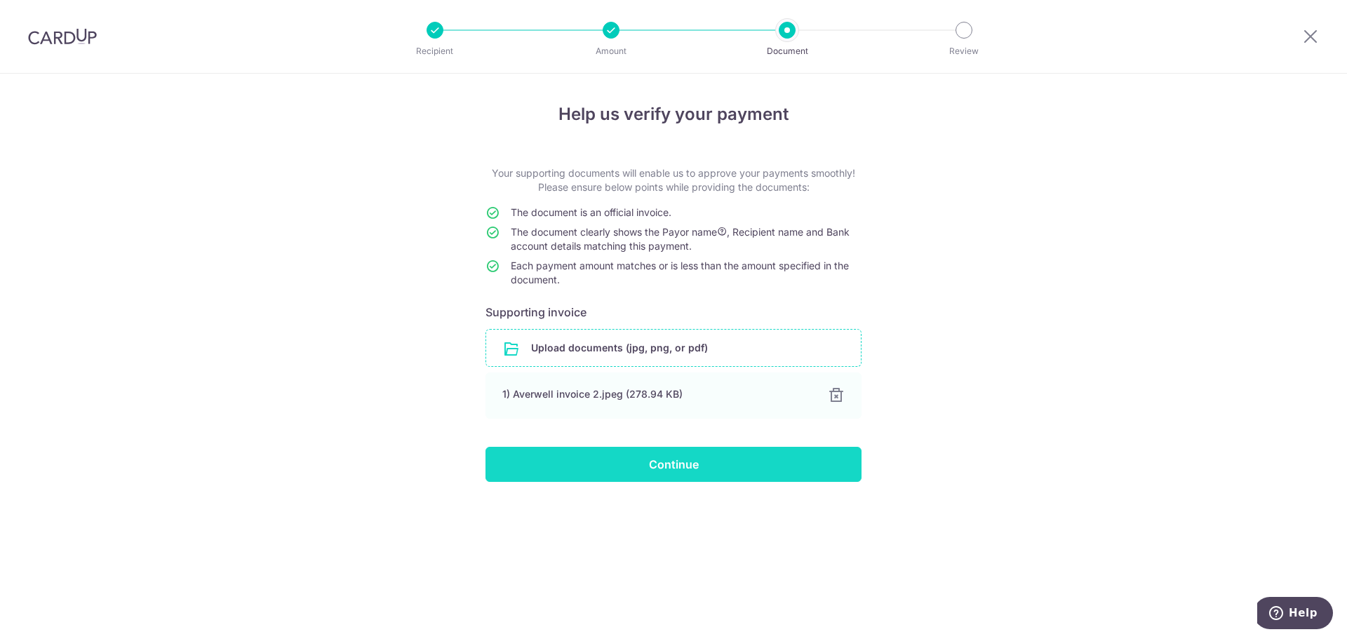
click at [788, 459] on input "Continue" at bounding box center [673, 464] width 376 height 35
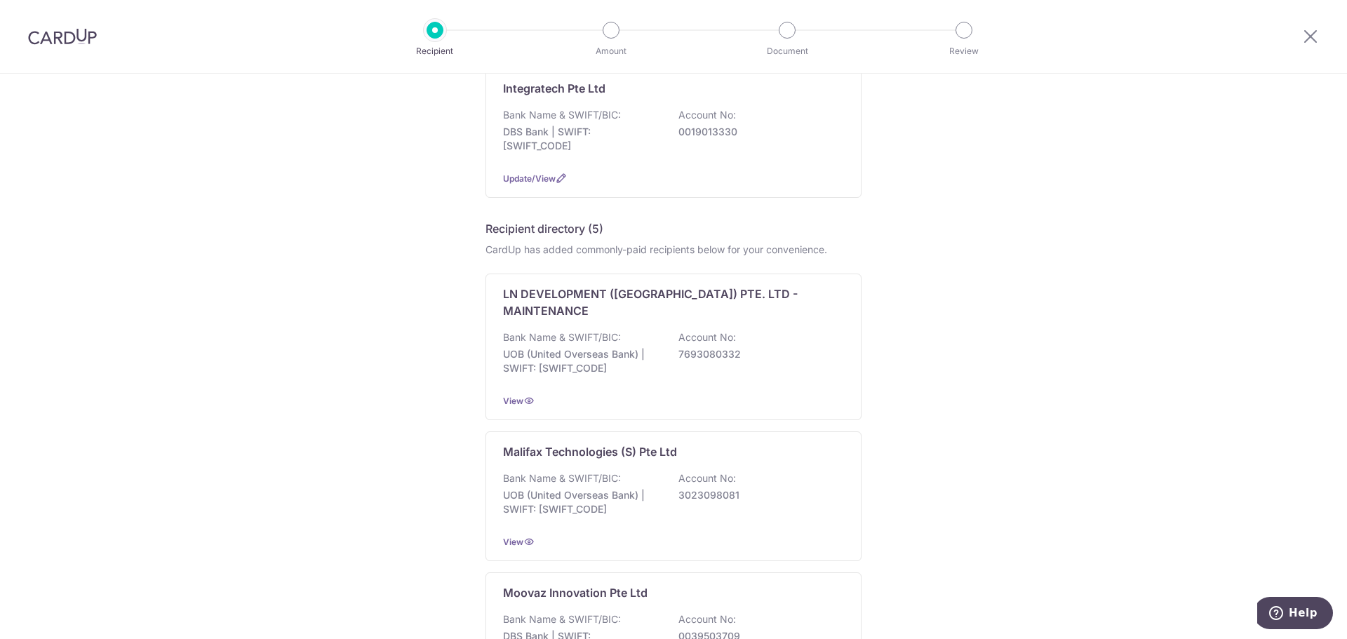
scroll to position [351, 0]
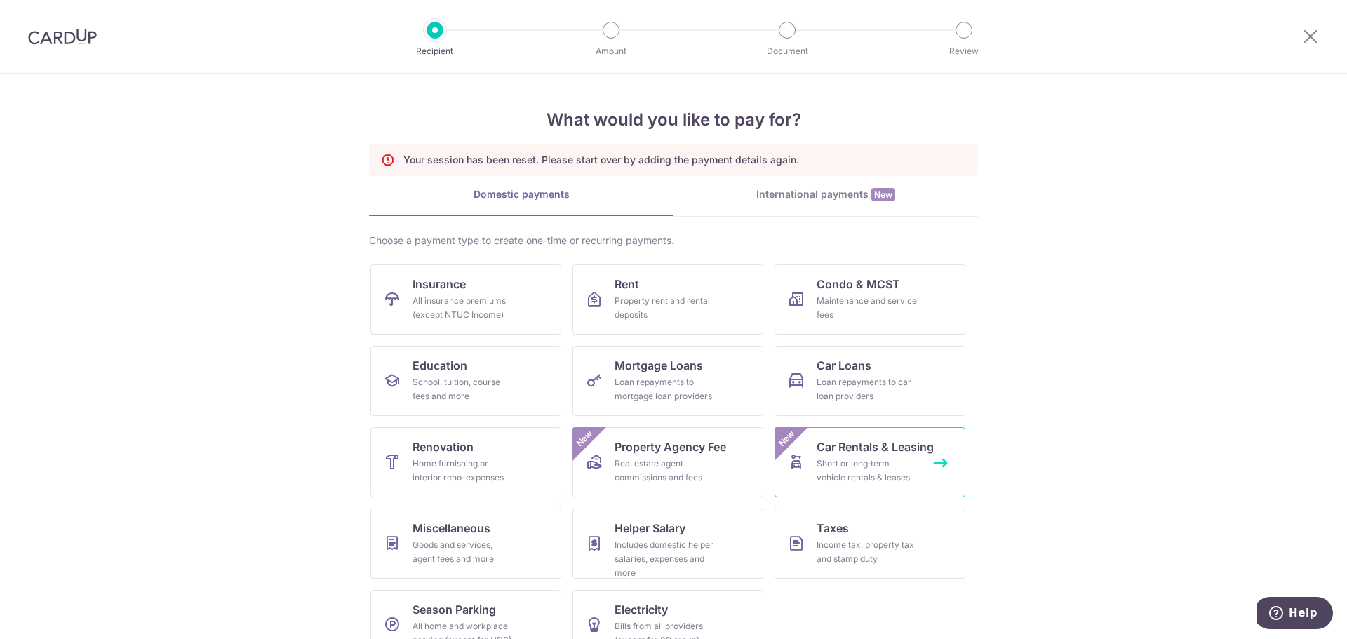
scroll to position [32, 0]
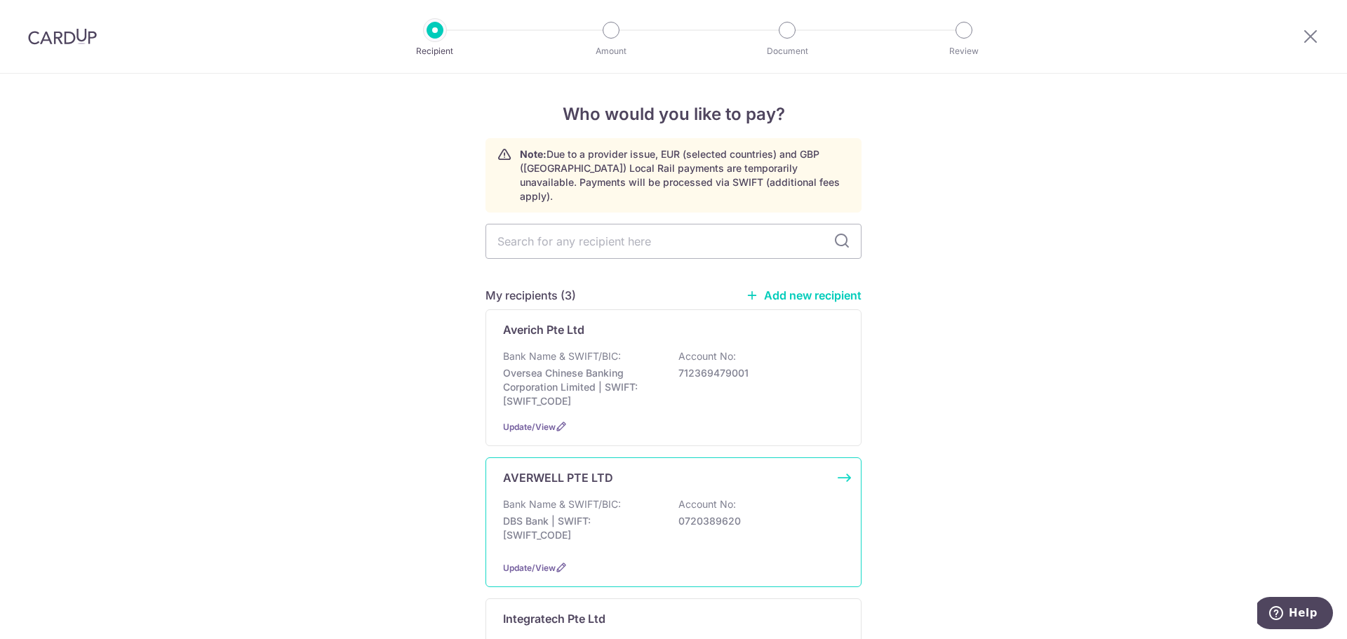
click at [664, 502] on div "Bank Name & SWIFT/BIC: DBS Bank | SWIFT: DBSSSGSGXXX Account No: 0720389620" at bounding box center [673, 523] width 341 height 52
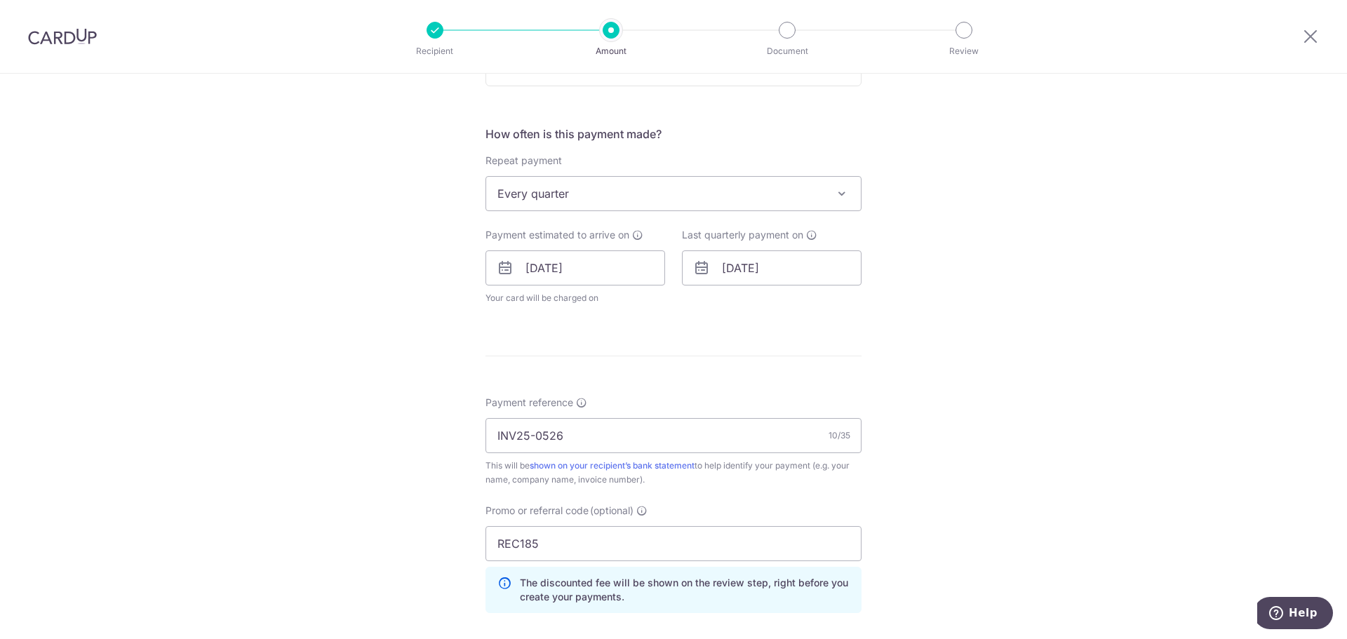
scroll to position [767, 0]
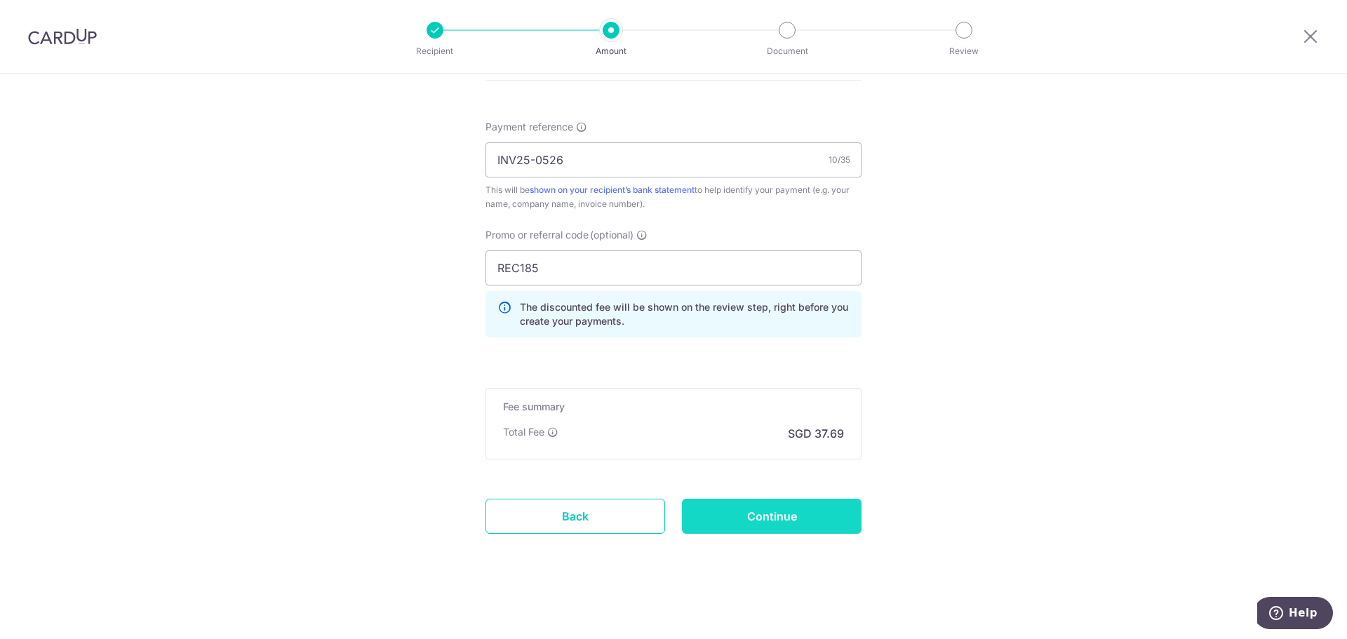
click at [777, 523] on input "Continue" at bounding box center [772, 516] width 180 height 35
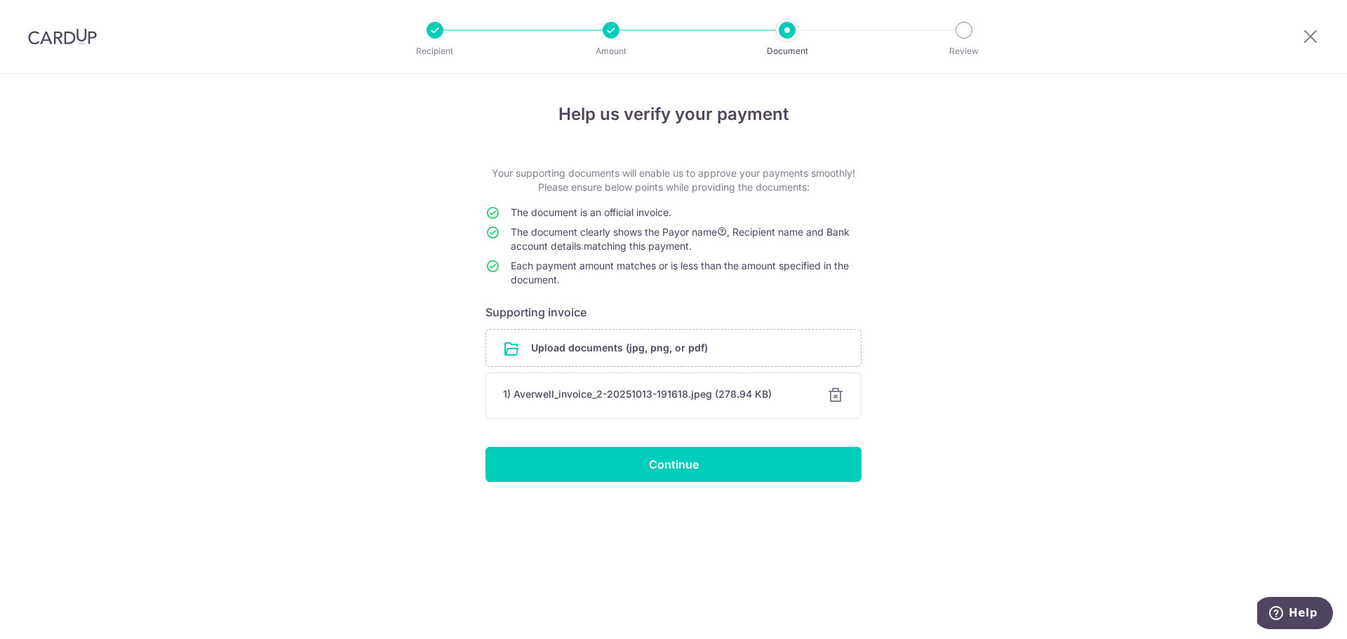
click at [760, 482] on div "Help us verify your payment Your supporting documents will enable us to approve…" at bounding box center [673, 356] width 1347 height 565
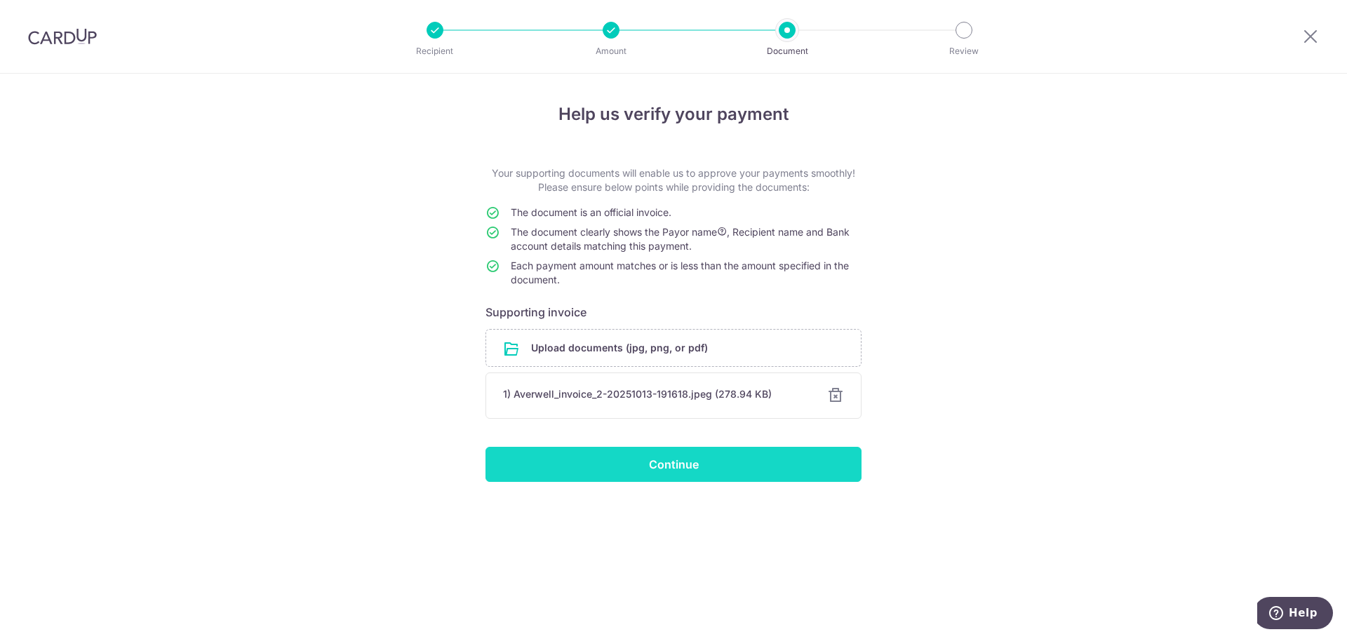
click at [748, 457] on input "Continue" at bounding box center [673, 464] width 376 height 35
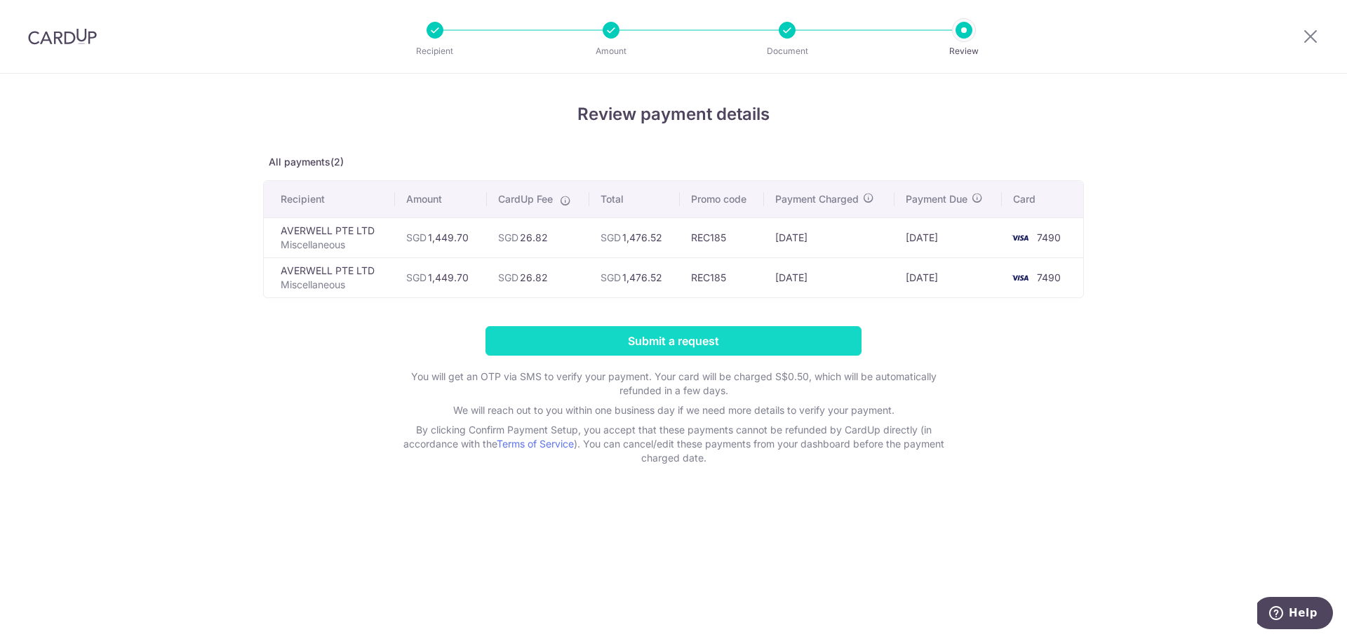
click at [728, 351] on input "Submit a request" at bounding box center [673, 340] width 376 height 29
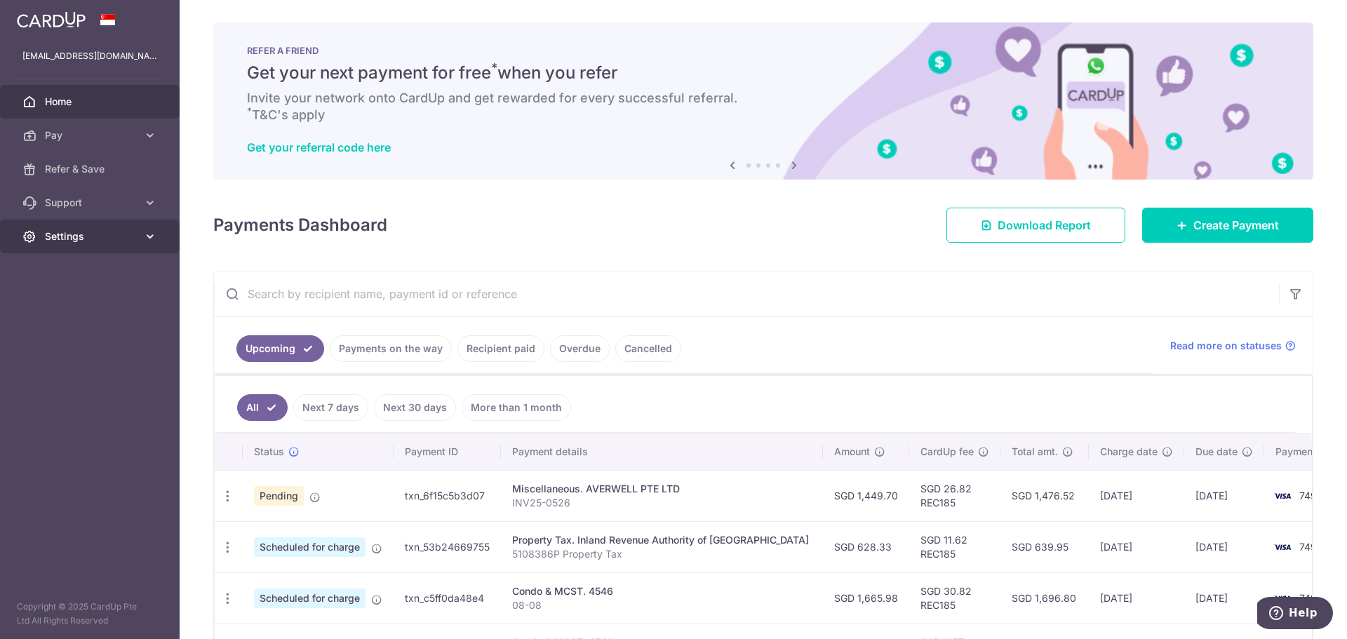
click at [102, 243] on span "Settings" at bounding box center [91, 236] width 93 height 14
click at [60, 304] on span "Logout" at bounding box center [91, 304] width 93 height 14
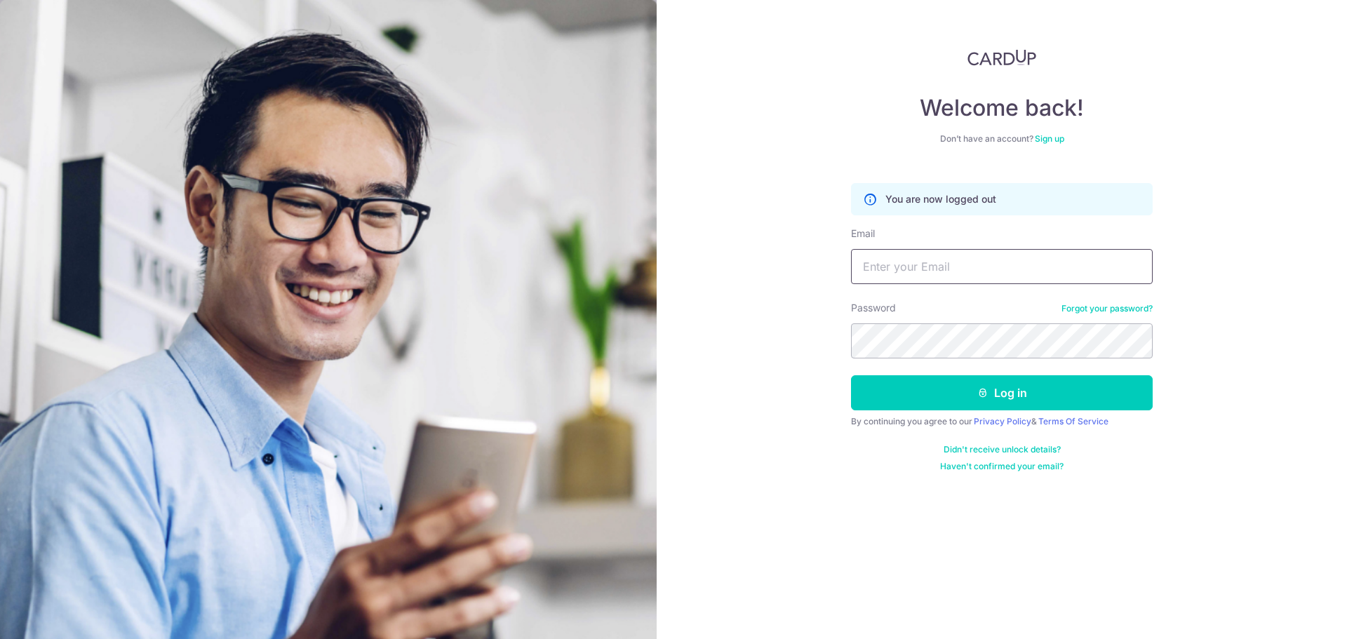
type input "[EMAIL_ADDRESS][DOMAIN_NAME]"
